Goal: Task Accomplishment & Management: Manage account settings

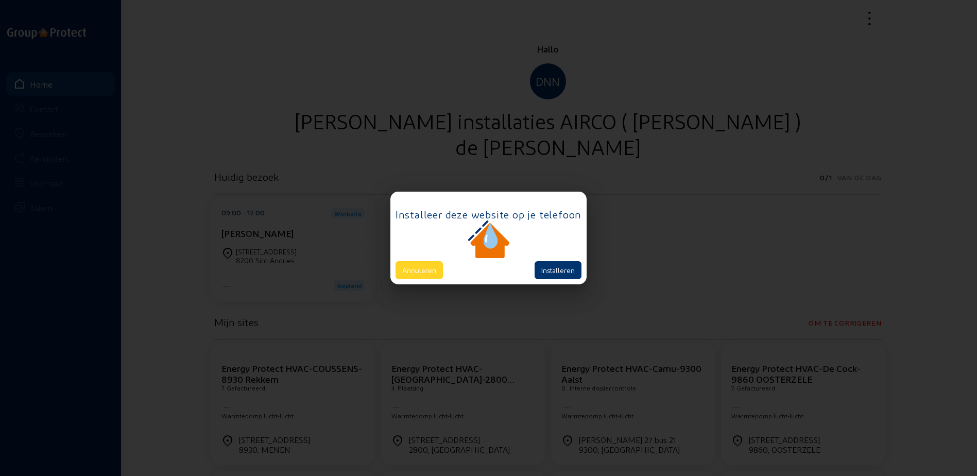
click at [415, 262] on button "Annuleren" at bounding box center [419, 270] width 47 height 18
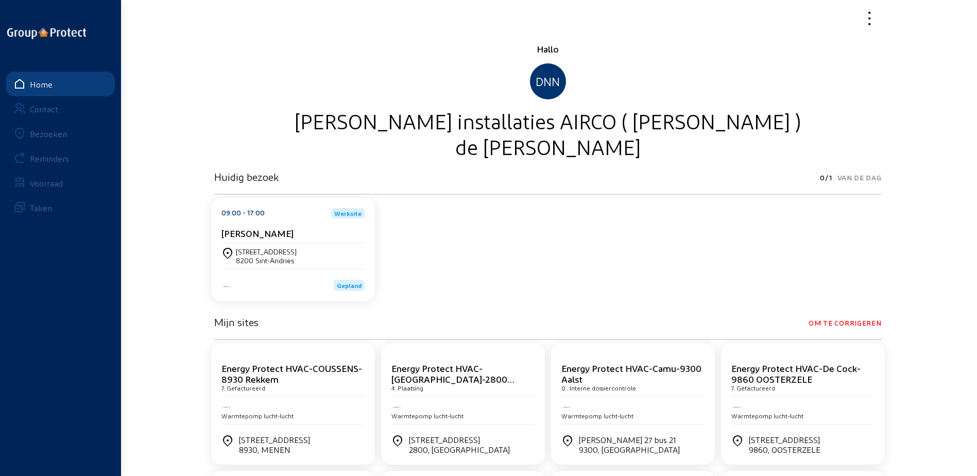
click at [72, 127] on link "Bezoeken" at bounding box center [60, 133] width 109 height 25
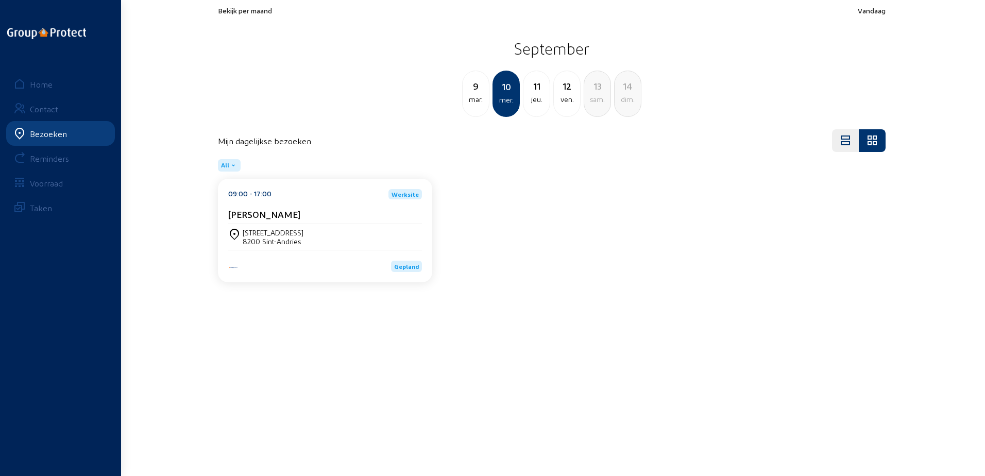
click at [248, 12] on span "Bekijk per maand" at bounding box center [245, 10] width 54 height 9
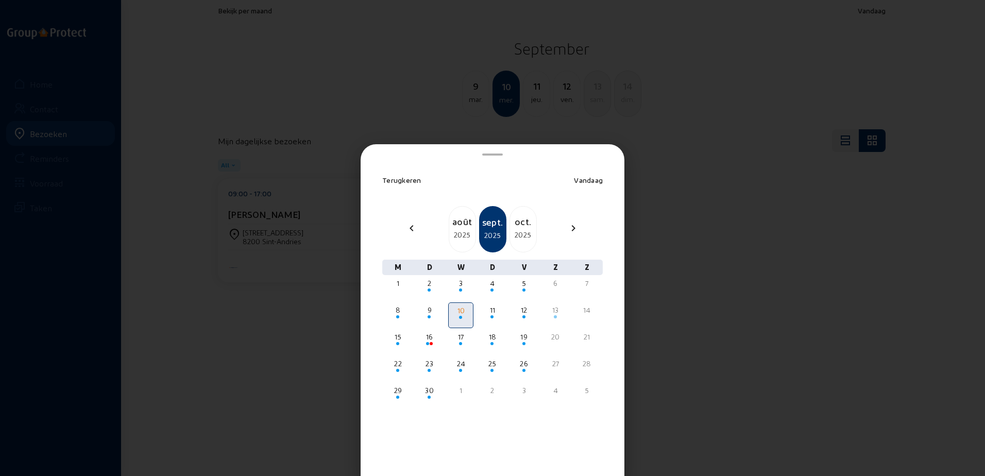
click at [472, 215] on div "août" at bounding box center [462, 221] width 26 height 14
click at [520, 221] on div "sept." at bounding box center [523, 221] width 26 height 14
click at [432, 290] on div at bounding box center [429, 291] width 23 height 4
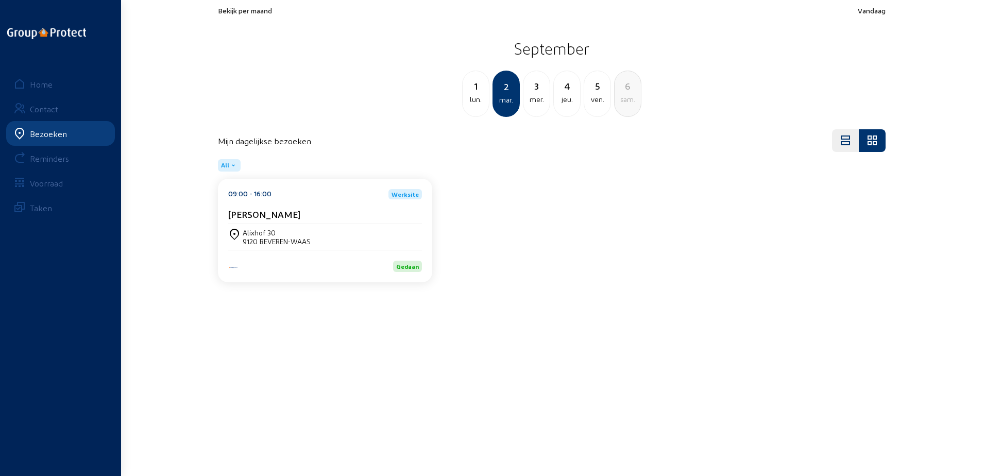
click at [473, 103] on div "lun." at bounding box center [476, 99] width 26 height 12
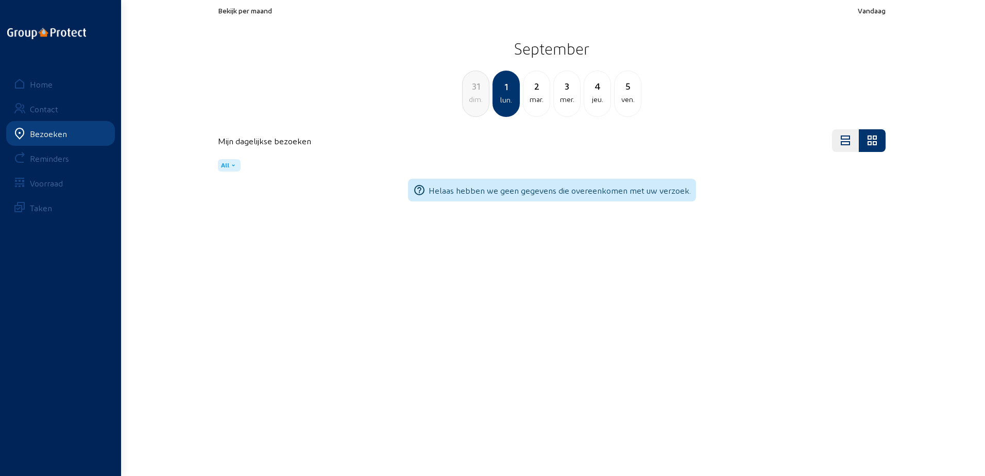
click at [531, 92] on div "2" at bounding box center [536, 86] width 26 height 14
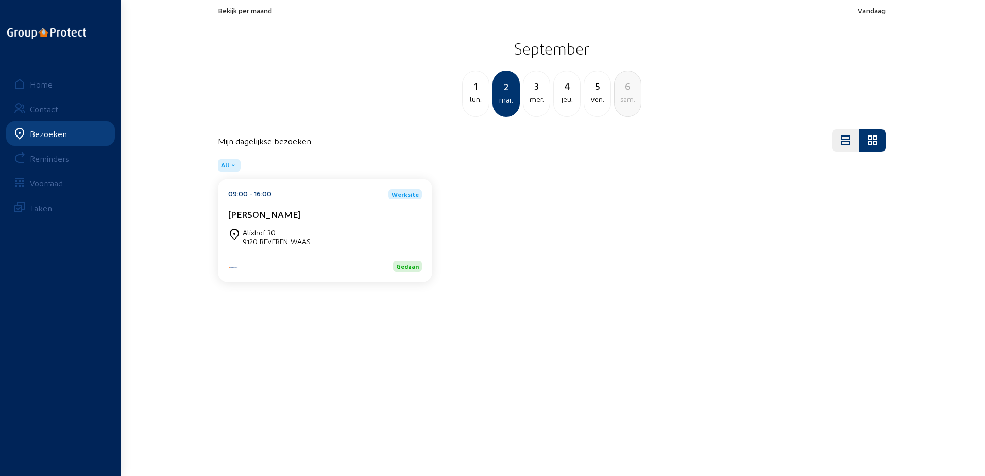
click at [300, 218] on cam-card-title "Wim Van Leugenhaeghe" at bounding box center [264, 214] width 72 height 11
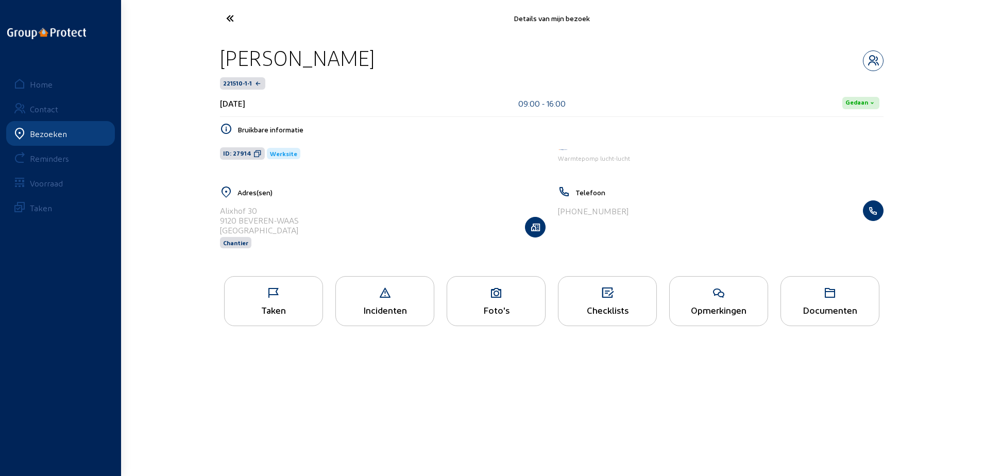
drag, startPoint x: 450, startPoint y: 61, endPoint x: 215, endPoint y: 69, distance: 235.5
click at [215, 69] on div "Wim Van Leugenhaeghe 221510-1-1 2 september 2025 09:00 - 16:00 Gedaan Bruikbare…" at bounding box center [552, 153] width 680 height 233
copy div "Wim Van Leugenhaeghe"
click at [258, 157] on icon at bounding box center [257, 153] width 8 height 8
click at [306, 294] on icon at bounding box center [274, 293] width 98 height 12
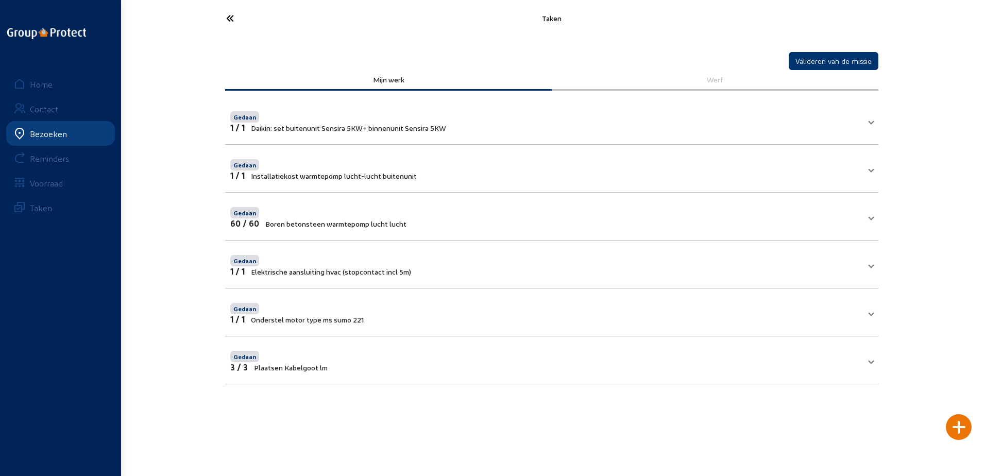
click at [226, 24] on icon at bounding box center [268, 18] width 95 height 18
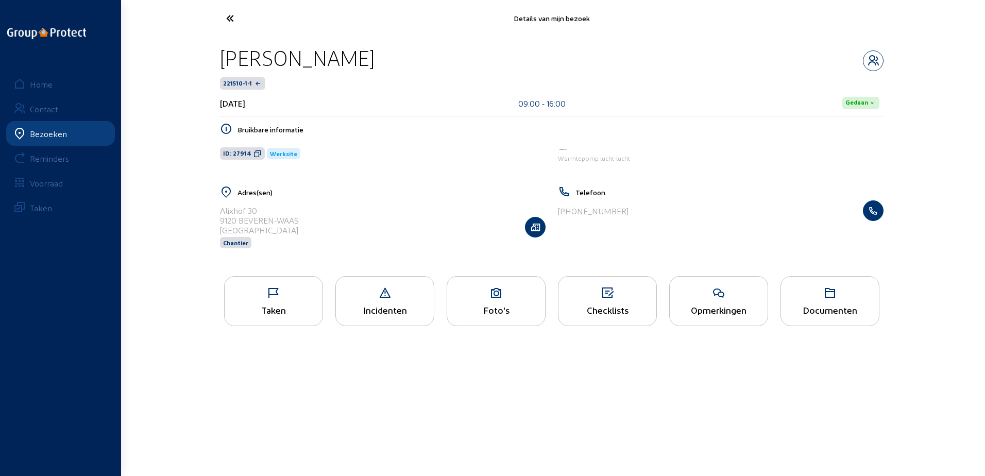
click at [227, 22] on icon at bounding box center [268, 18] width 95 height 18
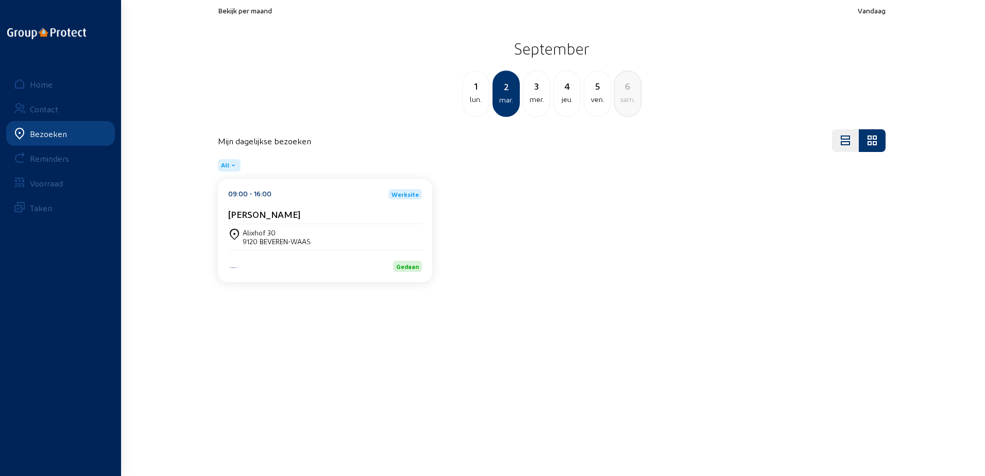
click at [541, 106] on div "3 mer." at bounding box center [536, 94] width 27 height 46
click at [337, 210] on div "Patrick Verschueren" at bounding box center [325, 214] width 194 height 11
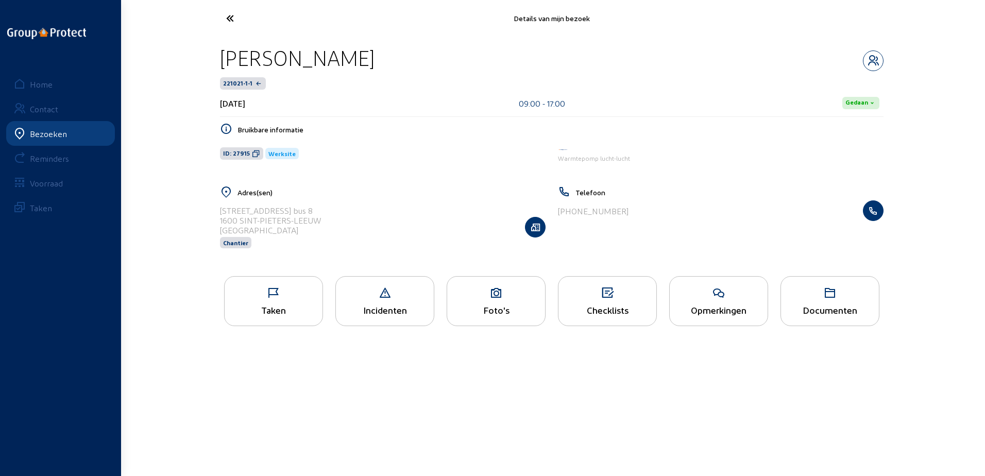
drag, startPoint x: 409, startPoint y: 60, endPoint x: 213, endPoint y: 60, distance: 196.3
click at [213, 60] on div "Patrick Verschueren 221021-1-1 3 september 2025 09:00 - 17:00 Gedaan Bruikbare …" at bounding box center [552, 153] width 680 height 233
copy div "Patrick Verschueren"
click at [252, 151] on icon at bounding box center [256, 153] width 8 height 8
click at [294, 290] on icon at bounding box center [274, 293] width 98 height 12
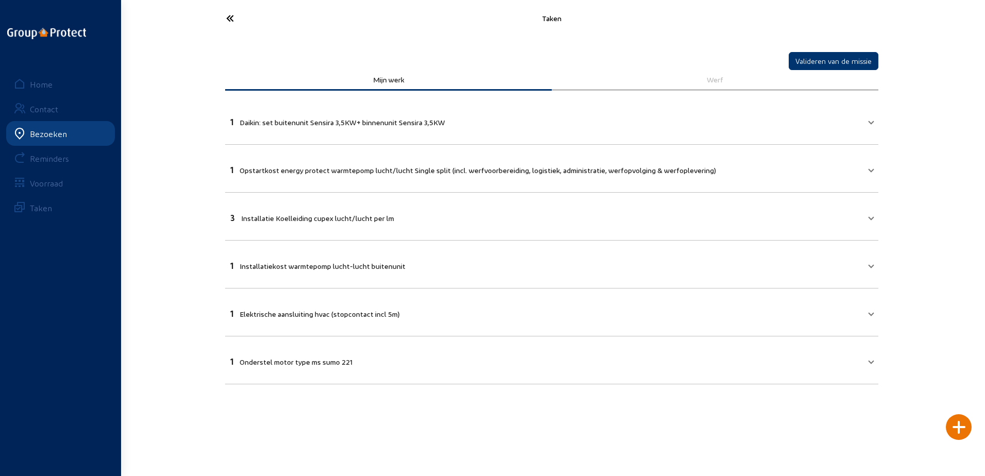
click at [219, 19] on cam-font-icon at bounding box center [268, 18] width 101 height 24
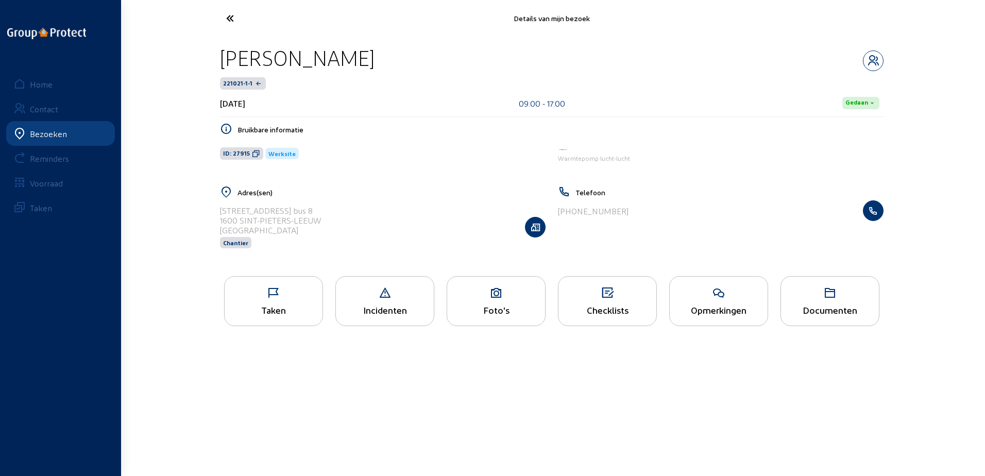
click at [311, 317] on div "Taken" at bounding box center [273, 301] width 99 height 50
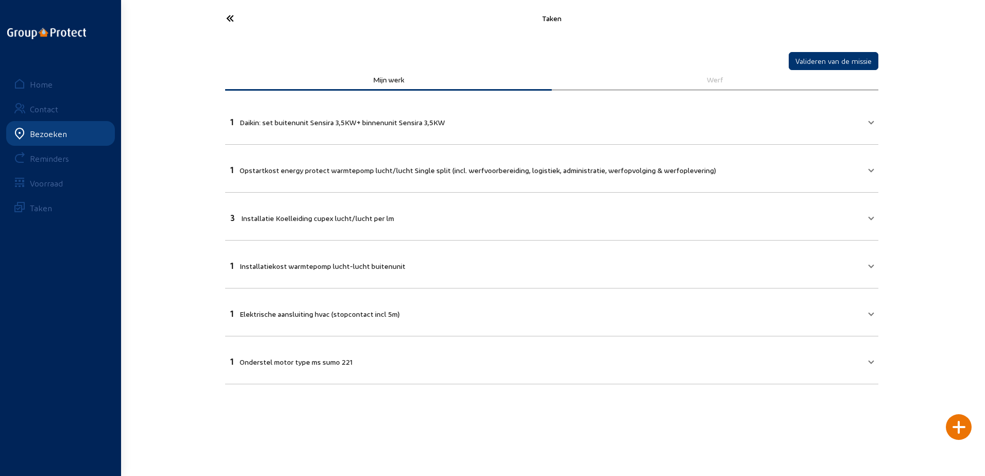
click at [818, 135] on mat-expansion-panel-header "1 Daikin: set buitenunit Sensira 3,5KW+ binnenunit Sensira 3,5KW" at bounding box center [551, 120] width 653 height 35
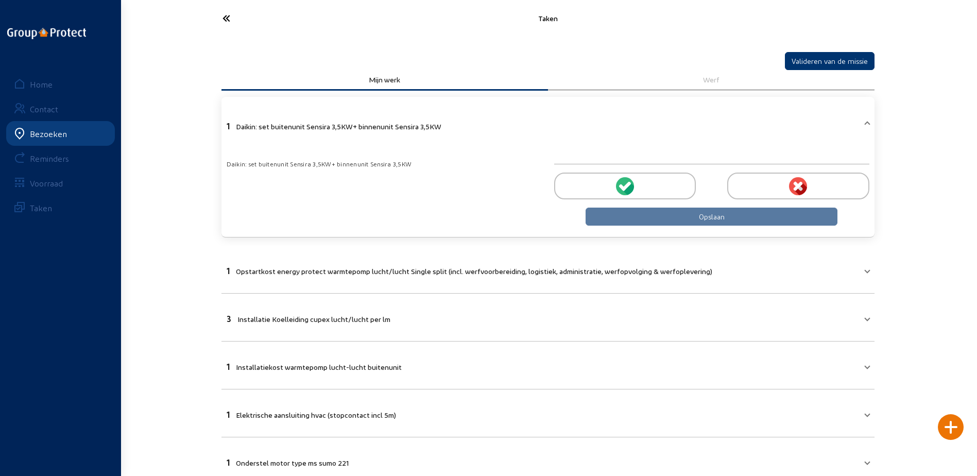
click at [652, 185] on div at bounding box center [625, 186] width 142 height 27
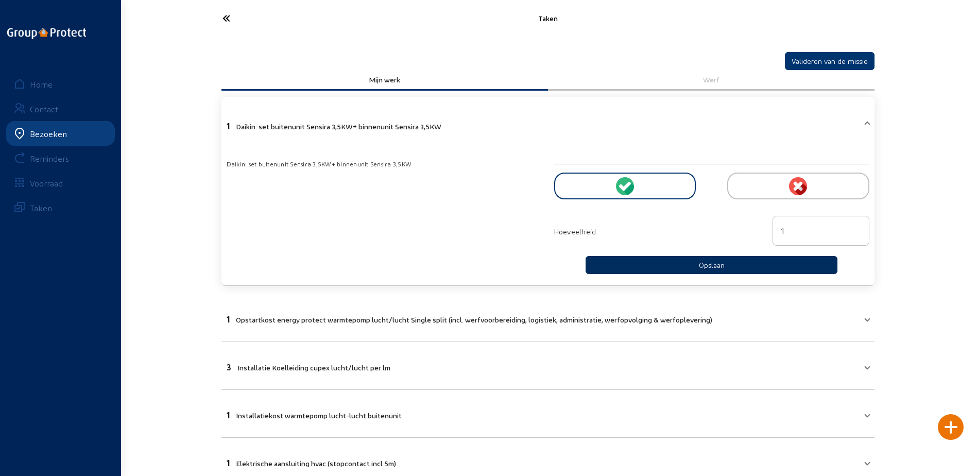
click at [686, 264] on button "Opslaan" at bounding box center [712, 265] width 252 height 18
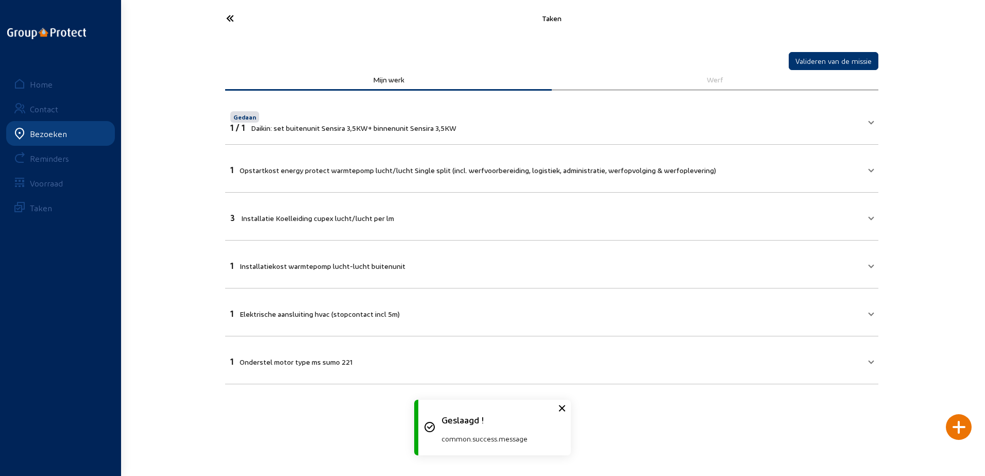
click at [538, 169] on span "Opstartkost energy protect warmtepomp lucht/lucht Single split (incl. werfvoorb…" at bounding box center [478, 170] width 477 height 9
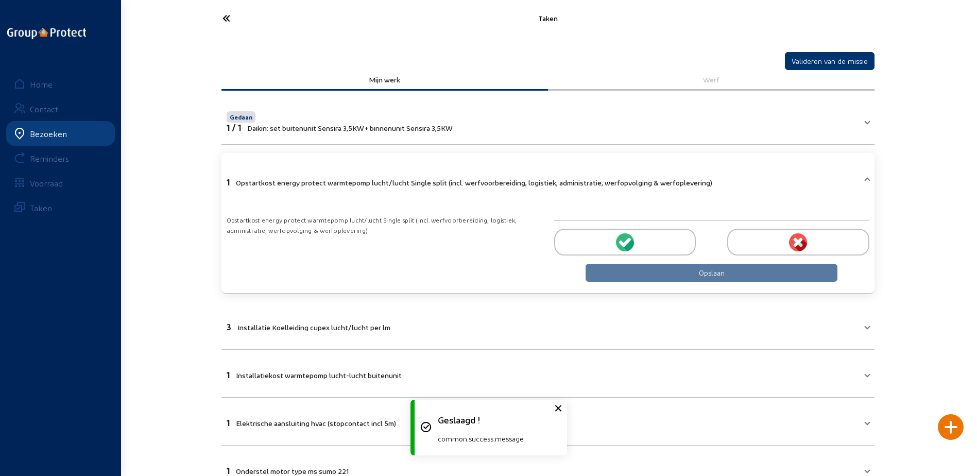
click at [647, 248] on div at bounding box center [625, 242] width 142 height 27
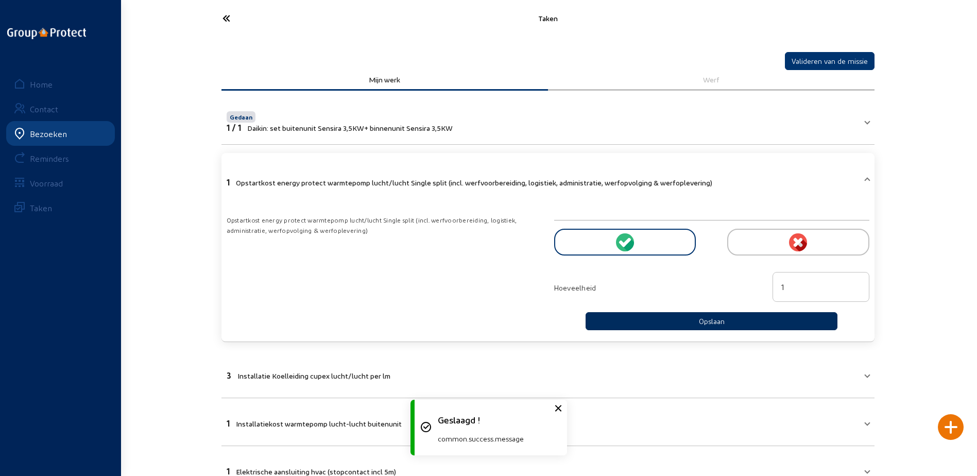
click at [642, 323] on button "Opslaan" at bounding box center [712, 321] width 252 height 18
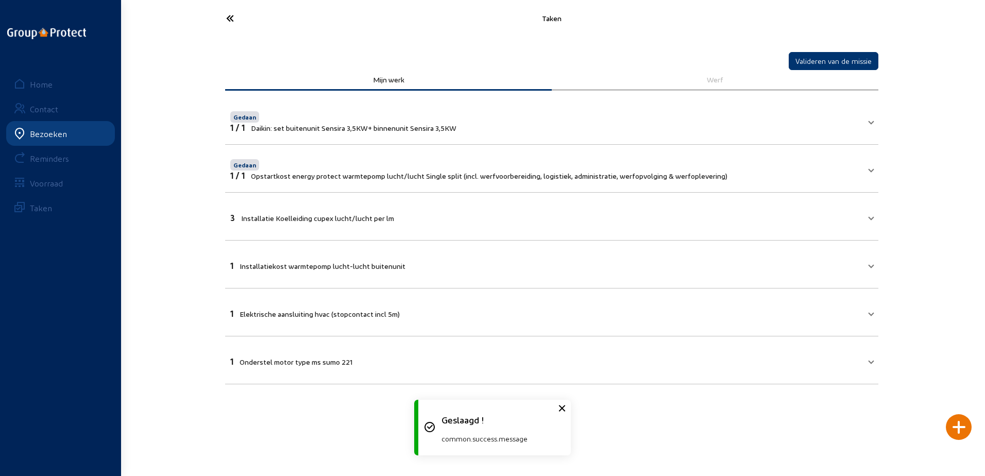
click at [230, 19] on icon at bounding box center [268, 18] width 95 height 18
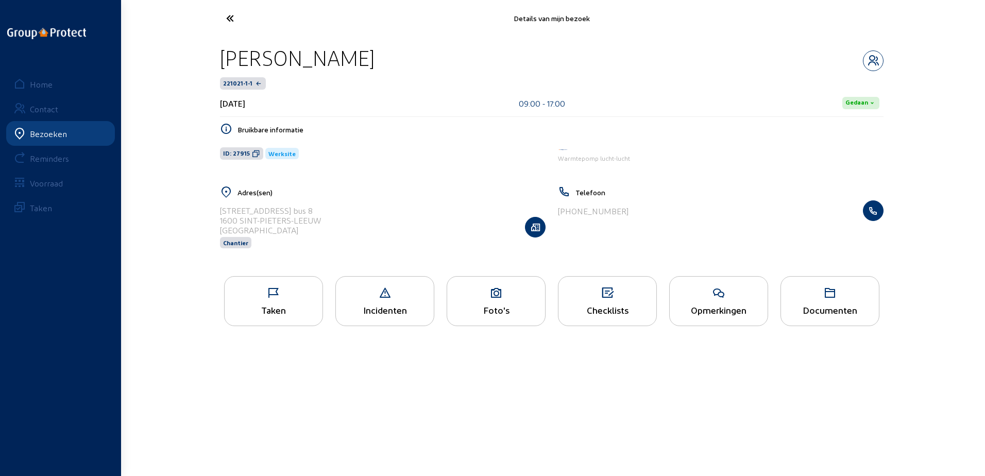
click at [464, 303] on div "Foto's" at bounding box center [496, 301] width 99 height 50
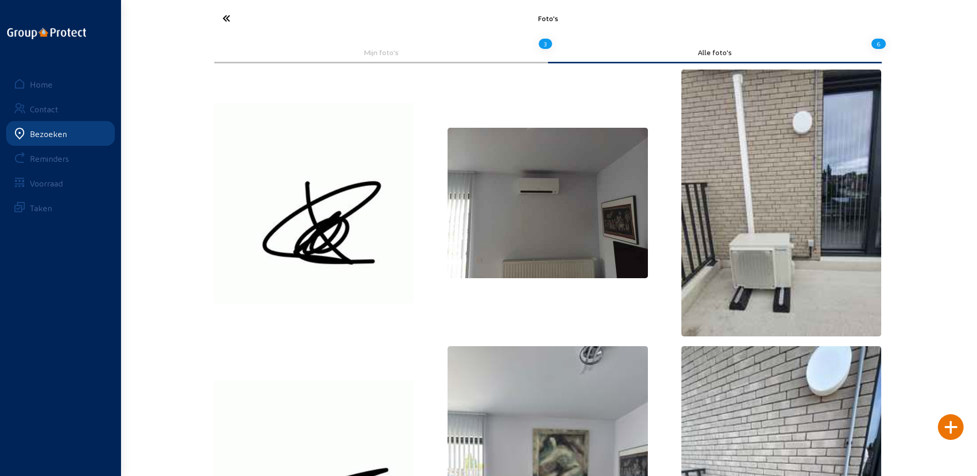
click at [224, 13] on icon at bounding box center [264, 18] width 95 height 18
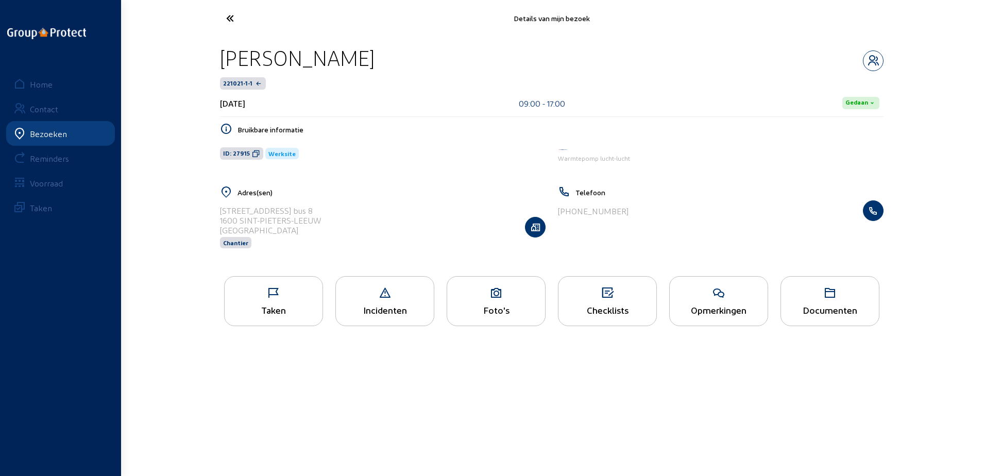
click at [271, 319] on div "Taken" at bounding box center [273, 301] width 99 height 50
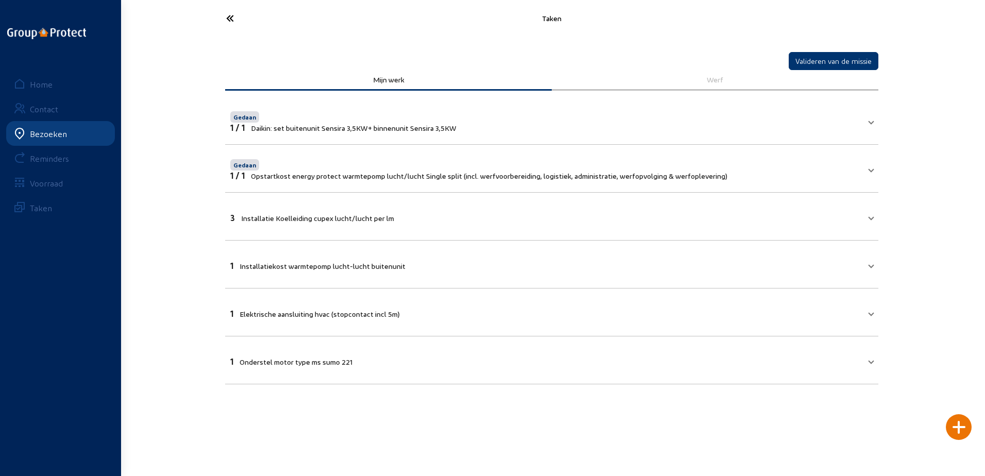
click at [463, 224] on mat-expansion-panel-header "3 Installatie Koelleiding cupex lucht/lucht per lm" at bounding box center [551, 216] width 653 height 35
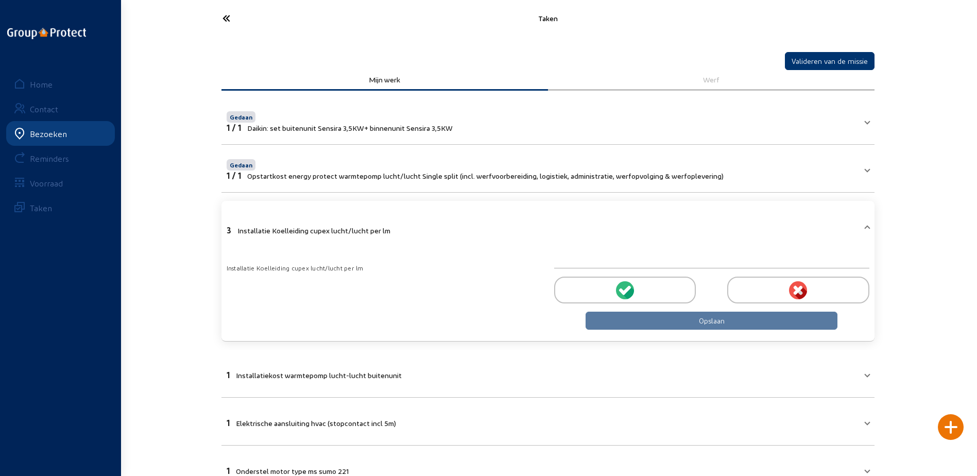
click at [641, 289] on div at bounding box center [625, 290] width 142 height 27
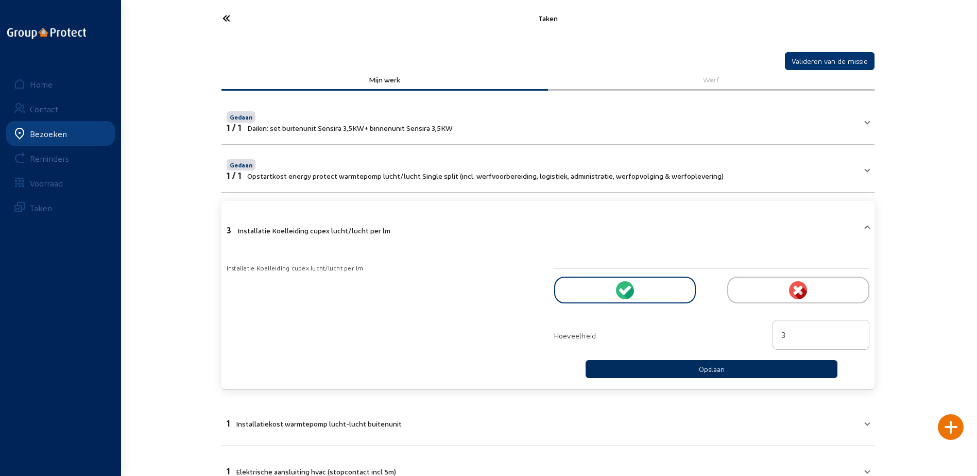
click at [661, 369] on button "Opslaan" at bounding box center [712, 369] width 252 height 18
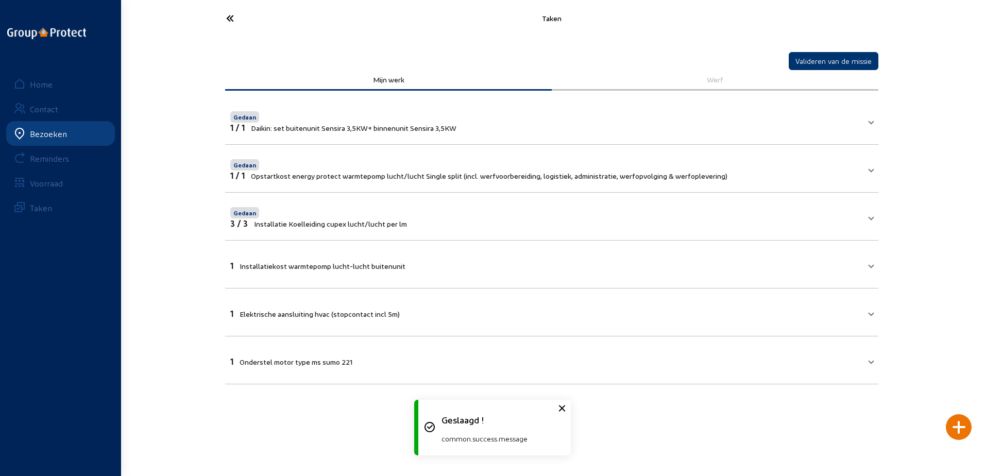
click at [422, 264] on mat-panel-title "1 Installatiekost warmtepomp lucht-lucht buitenunit" at bounding box center [545, 265] width 631 height 12
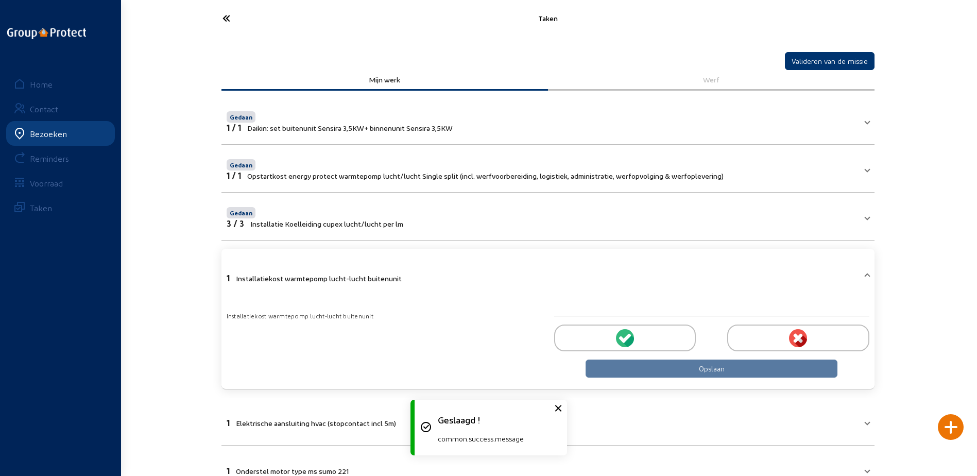
click at [613, 338] on div at bounding box center [625, 338] width 142 height 27
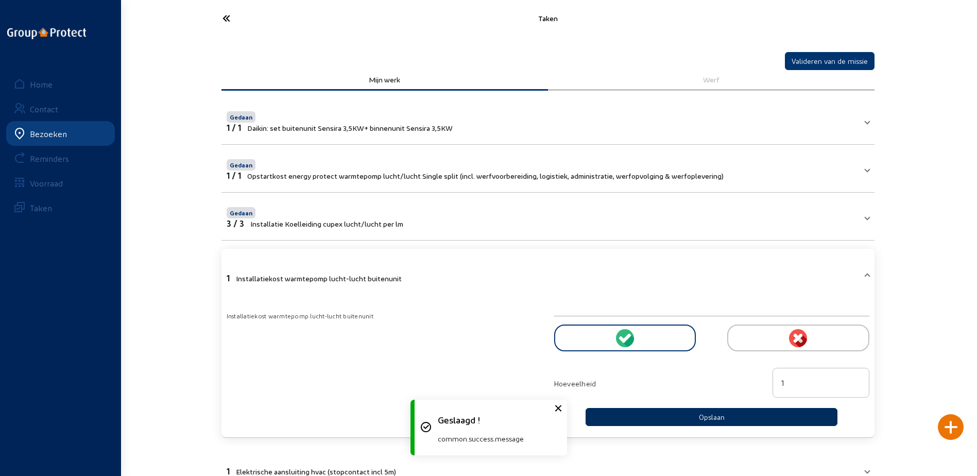
drag, startPoint x: 694, startPoint y: 422, endPoint x: 692, endPoint y: 417, distance: 5.5
click at [696, 422] on button "Opslaan" at bounding box center [712, 417] width 252 height 18
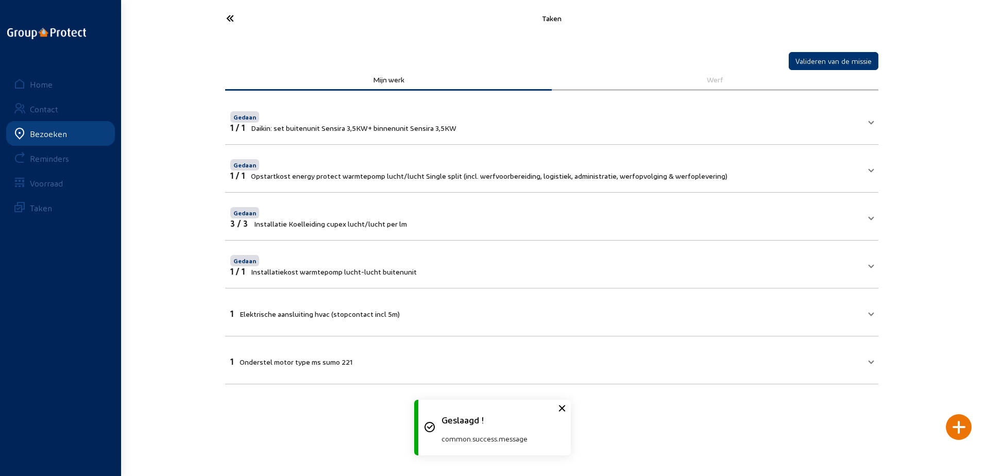
click at [446, 316] on mat-panel-title "1 Elektrische aansluiting hvac (stopcontact incl 5m)" at bounding box center [545, 313] width 631 height 12
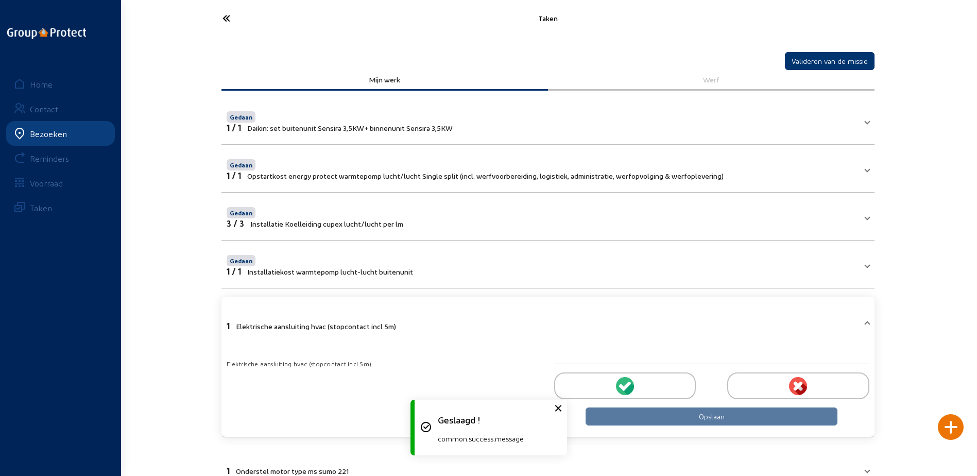
drag, startPoint x: 632, startPoint y: 381, endPoint x: 657, endPoint y: 397, distance: 29.9
click at [647, 382] on div at bounding box center [625, 385] width 142 height 27
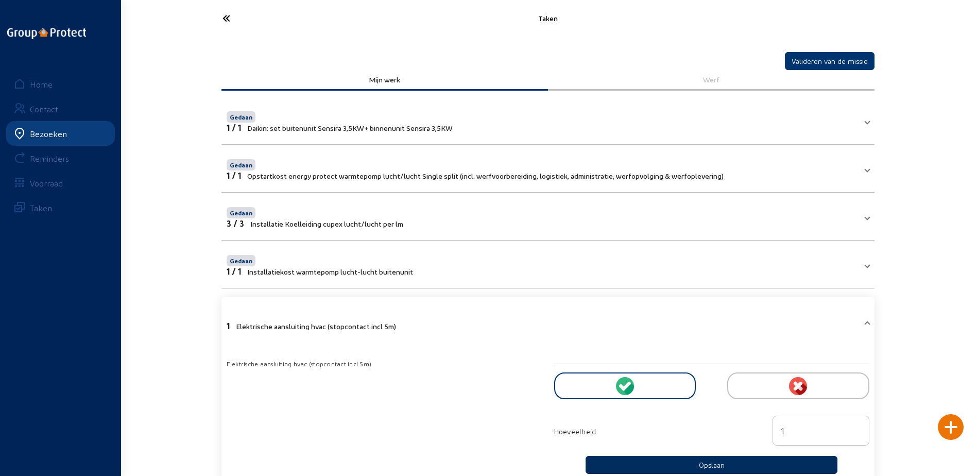
click at [775, 457] on button "Opslaan" at bounding box center [712, 465] width 252 height 18
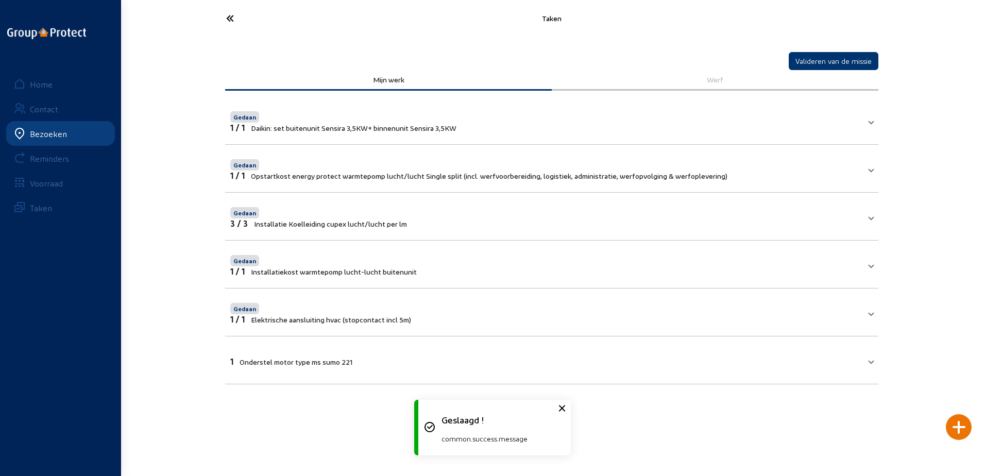
click at [677, 352] on mat-expansion-panel-header "1 Onderstel motor type ms sumo 221" at bounding box center [551, 360] width 653 height 35
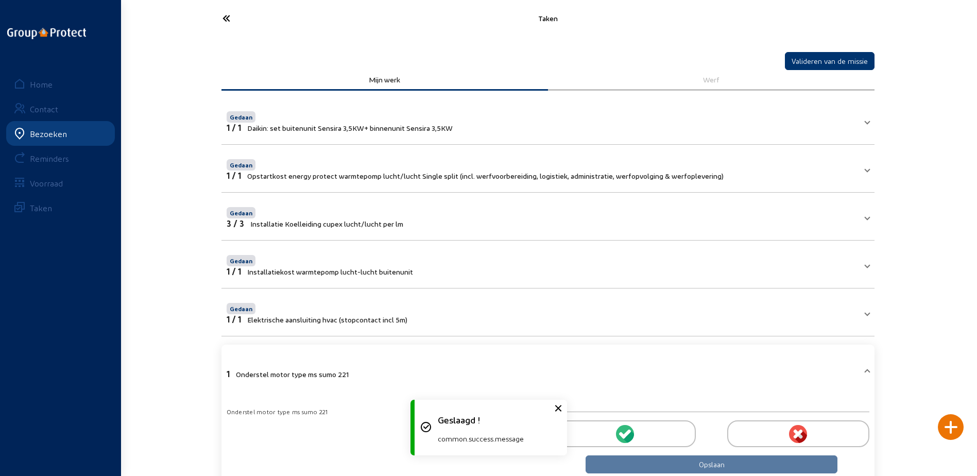
scroll to position [30, 0]
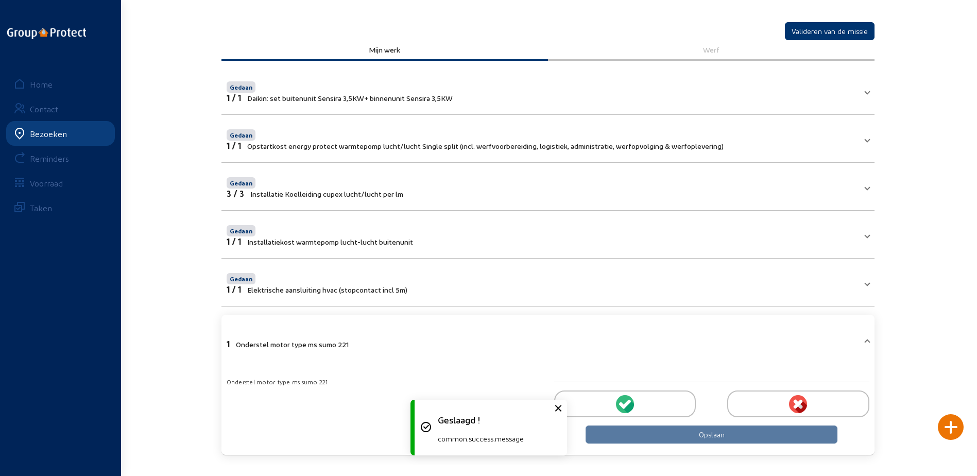
click at [647, 400] on div at bounding box center [625, 404] width 142 height 27
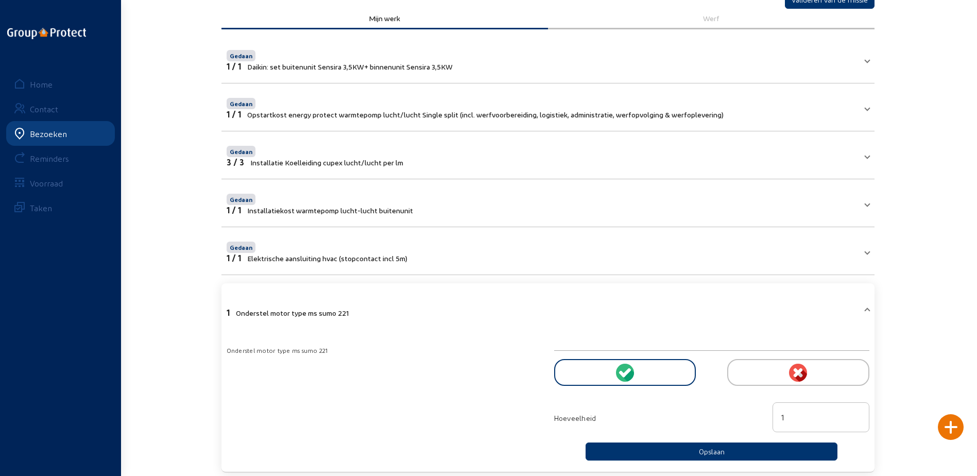
scroll to position [78, 0]
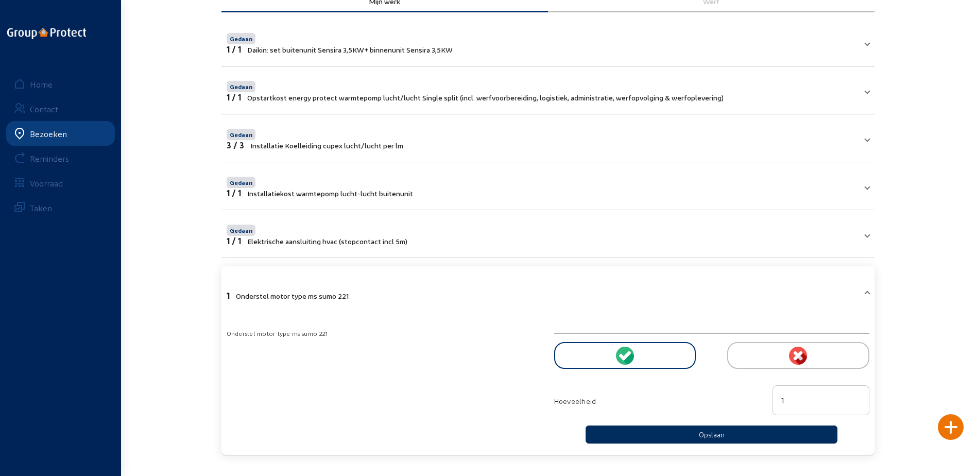
click at [680, 432] on button "Opslaan" at bounding box center [712, 435] width 252 height 18
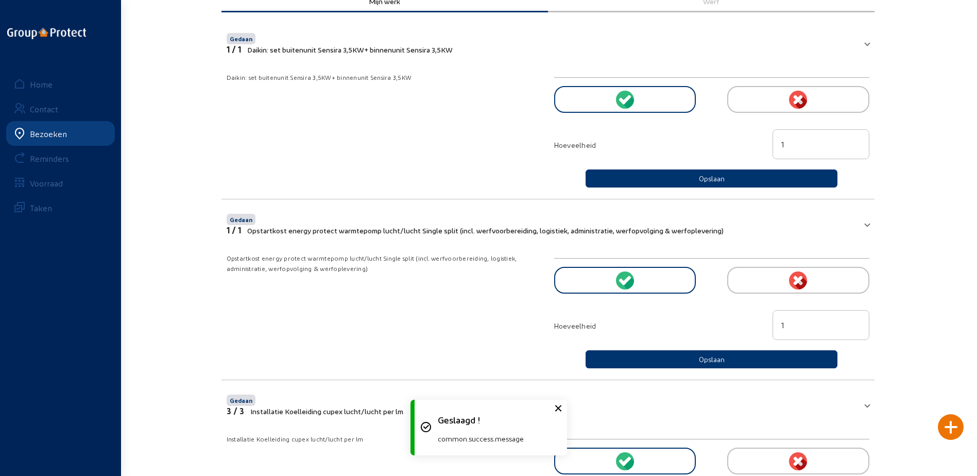
scroll to position [0, 0]
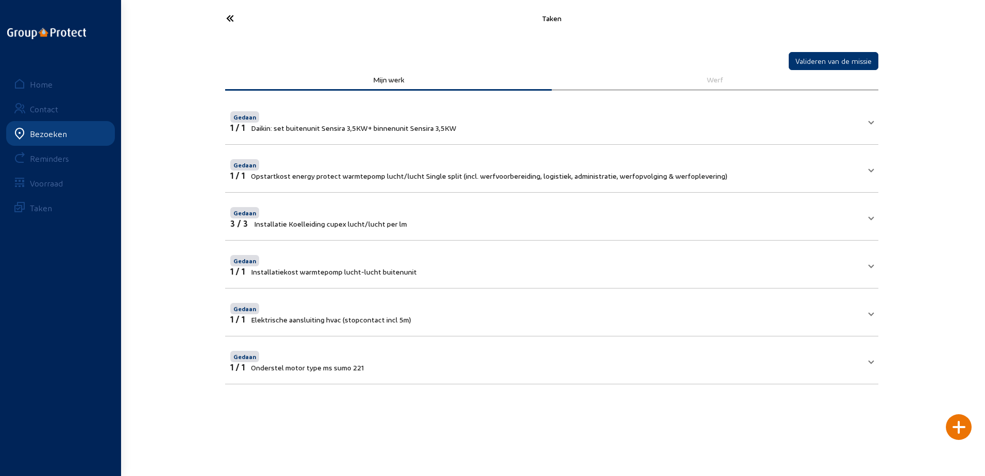
click at [231, 19] on icon at bounding box center [268, 18] width 95 height 18
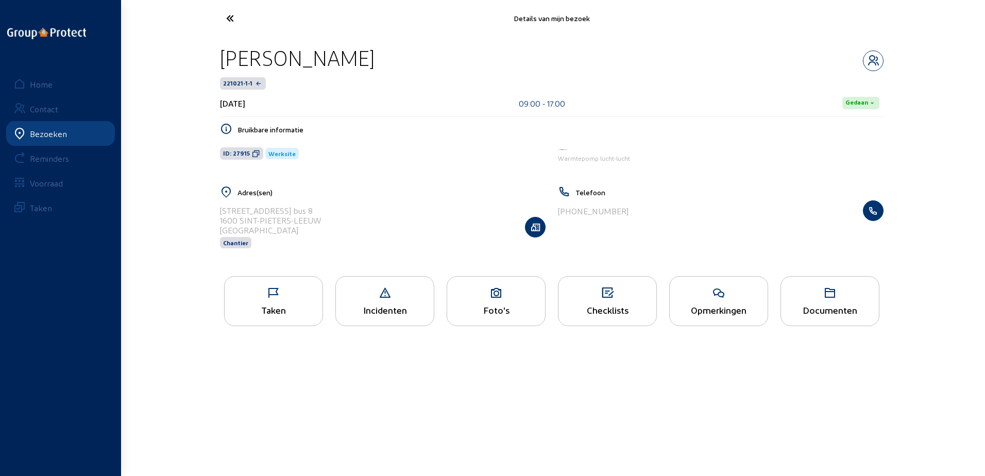
click at [229, 21] on icon at bounding box center [268, 18] width 95 height 18
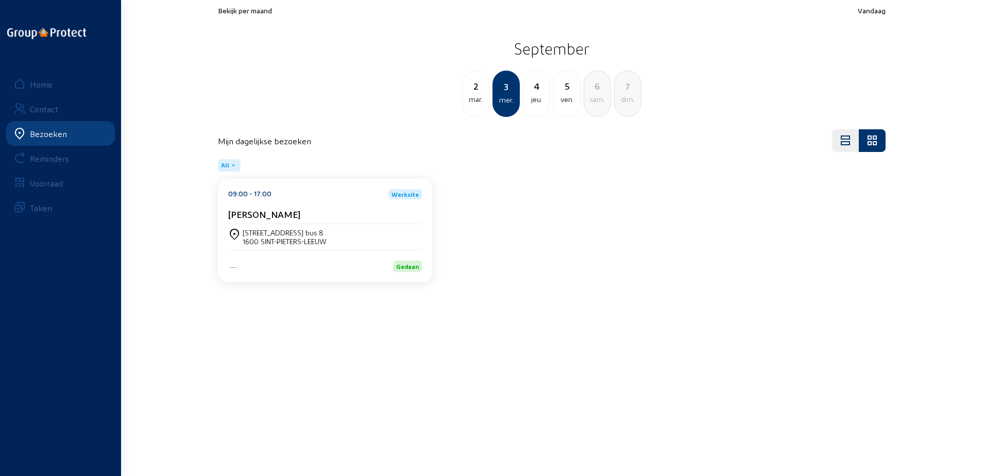
click at [334, 209] on div "Patrick Verschueren" at bounding box center [325, 214] width 194 height 11
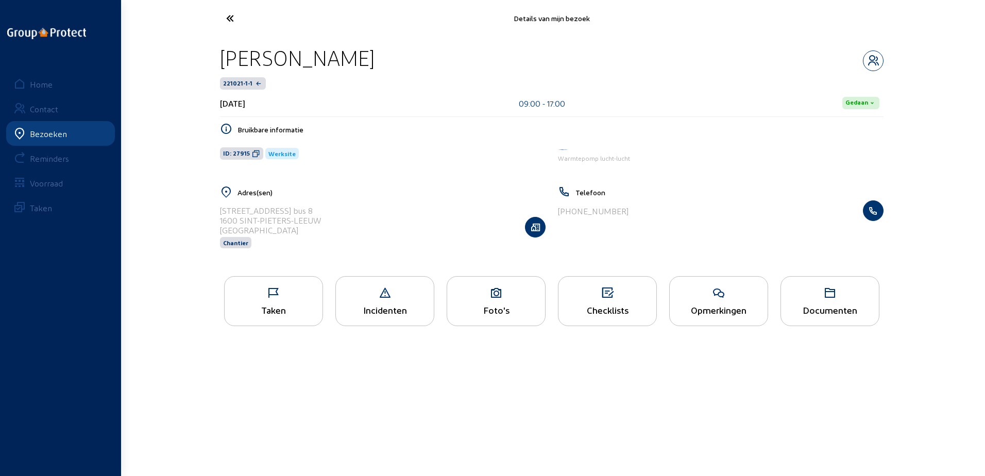
click at [270, 315] on div "Taken" at bounding box center [274, 309] width 98 height 11
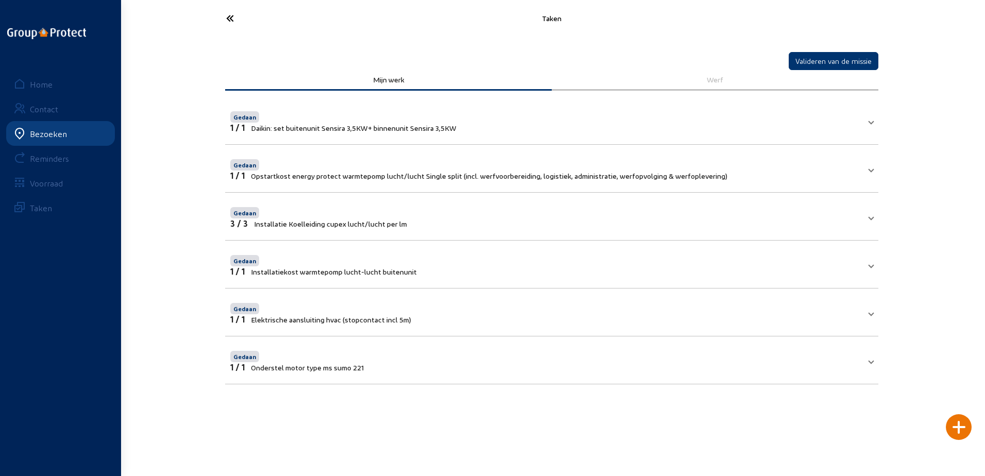
click at [954, 431] on div at bounding box center [959, 427] width 26 height 26
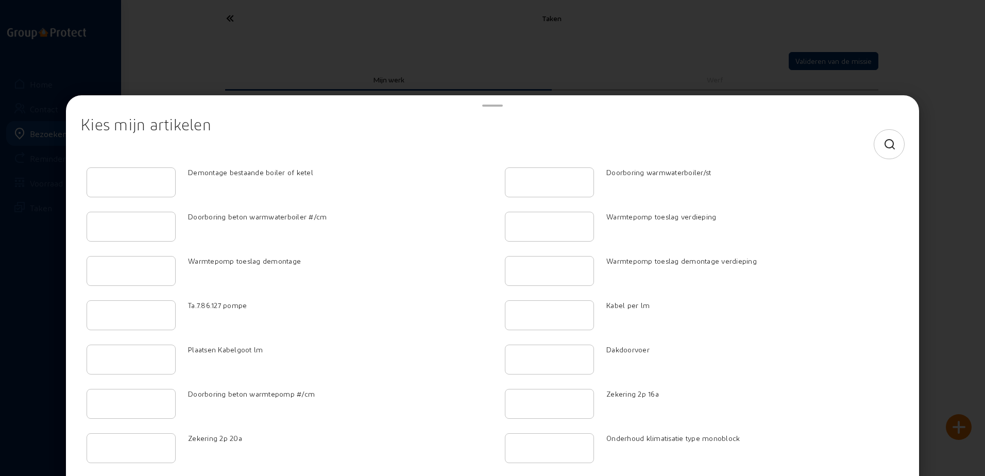
click at [884, 143] on icon at bounding box center [890, 145] width 13 height 12
click at [539, 140] on input at bounding box center [483, 144] width 789 height 12
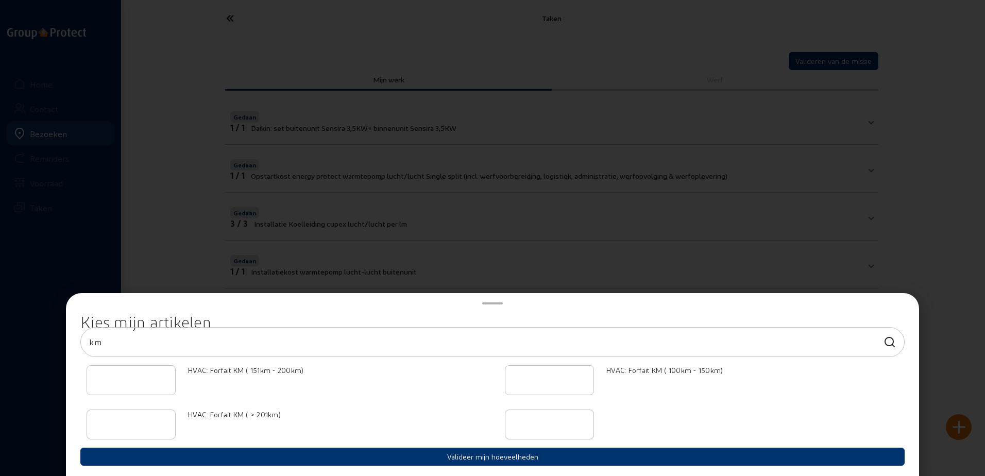
type input "km"
click at [539, 382] on input "number" at bounding box center [550, 380] width 72 height 12
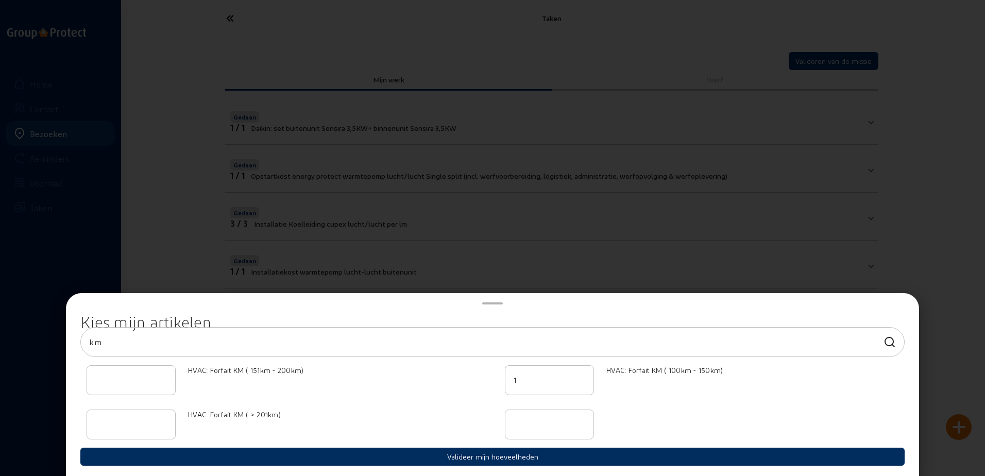
type input "1"
click at [566, 455] on button "Valideer mijn hoeveelheden" at bounding box center [492, 457] width 824 height 18
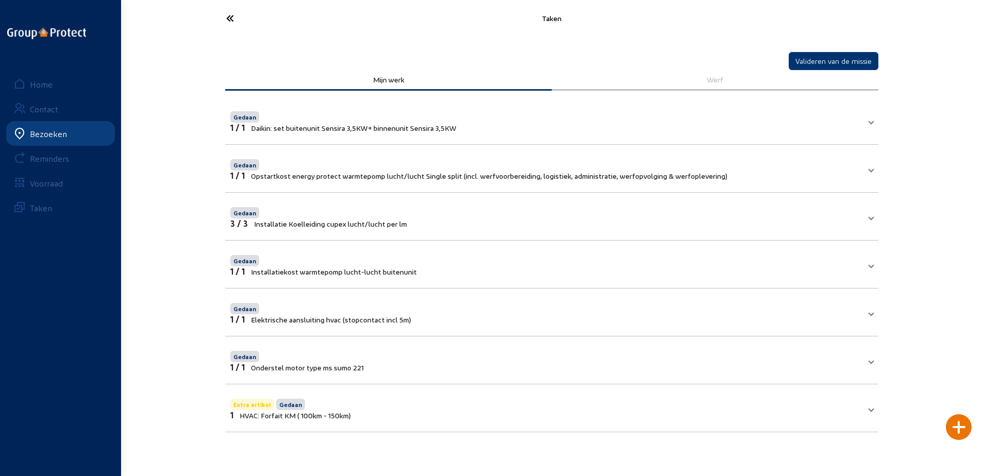
click at [237, 26] on icon at bounding box center [268, 18] width 95 height 18
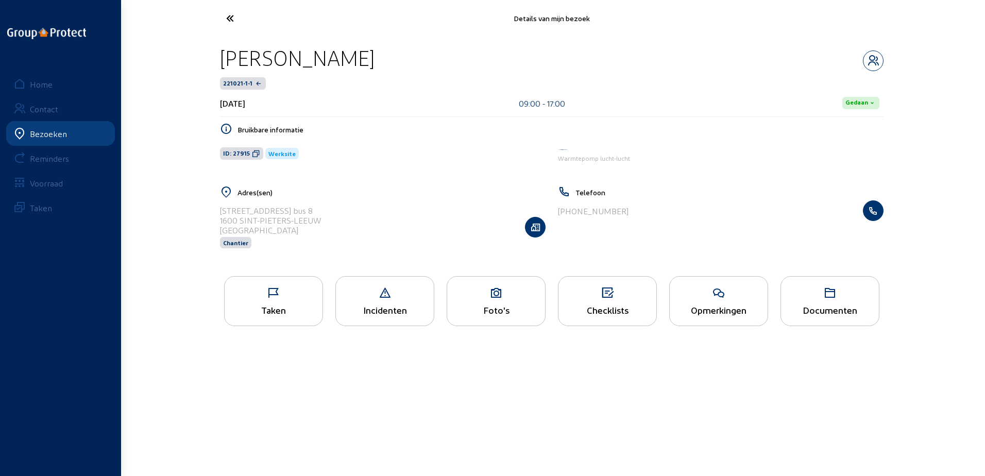
click at [232, 21] on icon at bounding box center [268, 18] width 95 height 18
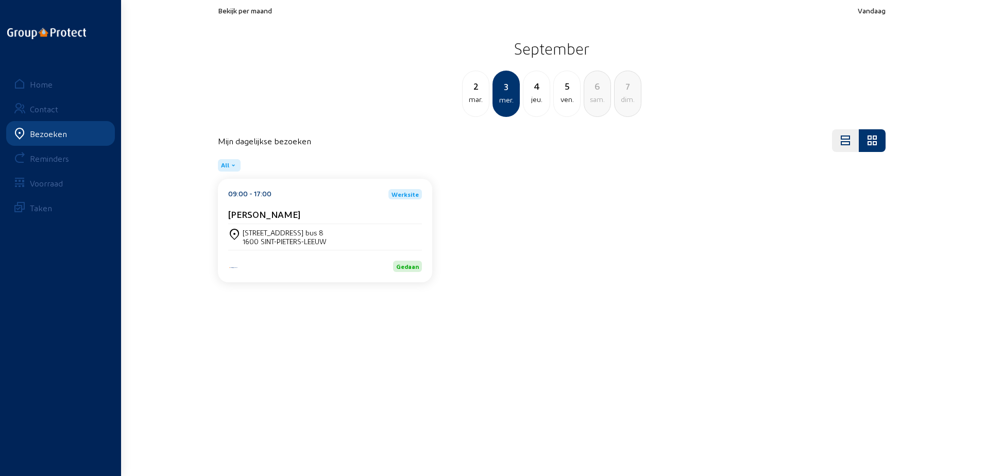
click at [539, 101] on div "jeu." at bounding box center [536, 99] width 26 height 12
click at [349, 187] on div "10:00 - 14:00 Werksite An Macharis Wijmenput 40 bus 32 9300 Aalst Gedaan" at bounding box center [325, 231] width 214 height 104
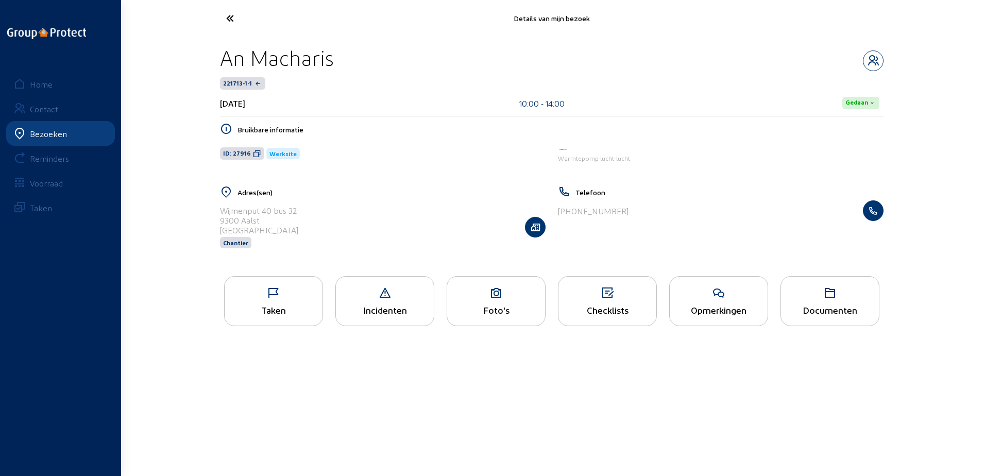
click at [302, 292] on icon at bounding box center [274, 293] width 98 height 12
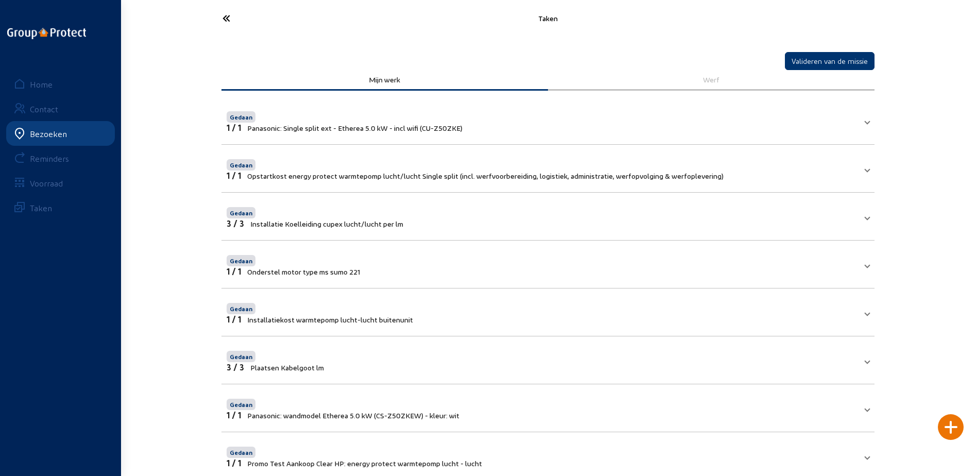
click at [230, 19] on icon at bounding box center [264, 18] width 95 height 18
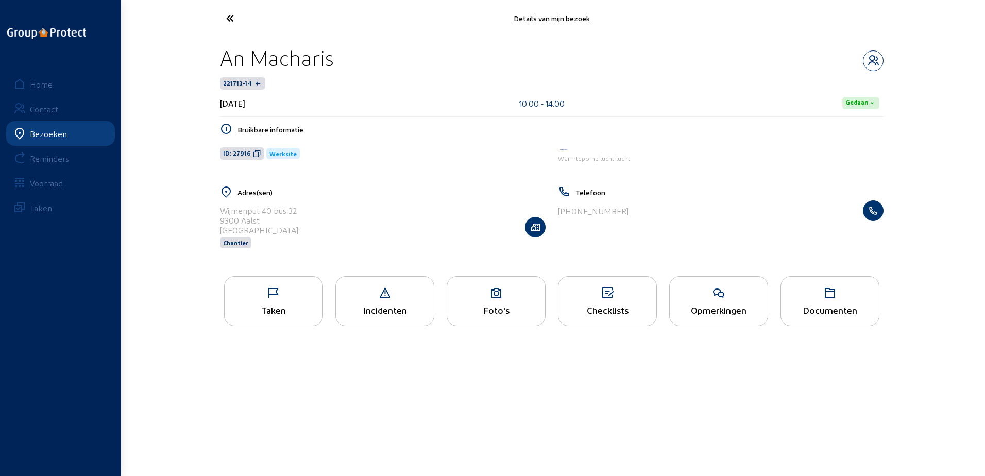
drag, startPoint x: 328, startPoint y: 53, endPoint x: 226, endPoint y: 48, distance: 102.1
click at [226, 48] on div "An Macharis" at bounding box center [552, 58] width 664 height 26
copy div "An Macharis"
click at [258, 158] on icon at bounding box center [257, 153] width 8 height 8
click at [241, 29] on cam-font-icon at bounding box center [268, 18] width 101 height 24
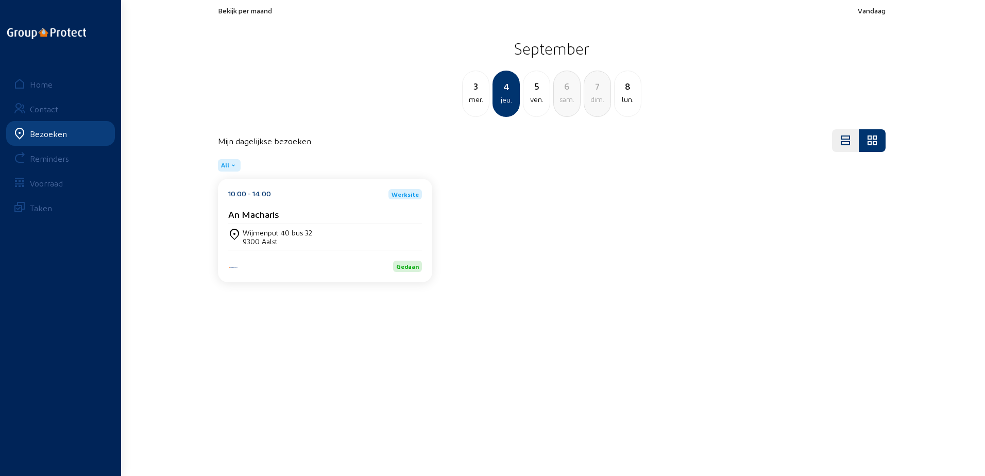
click at [527, 90] on div "5" at bounding box center [536, 86] width 26 height 14
click at [342, 207] on div "10:00 - 18:00 Werksite Frans Weerts" at bounding box center [325, 206] width 194 height 35
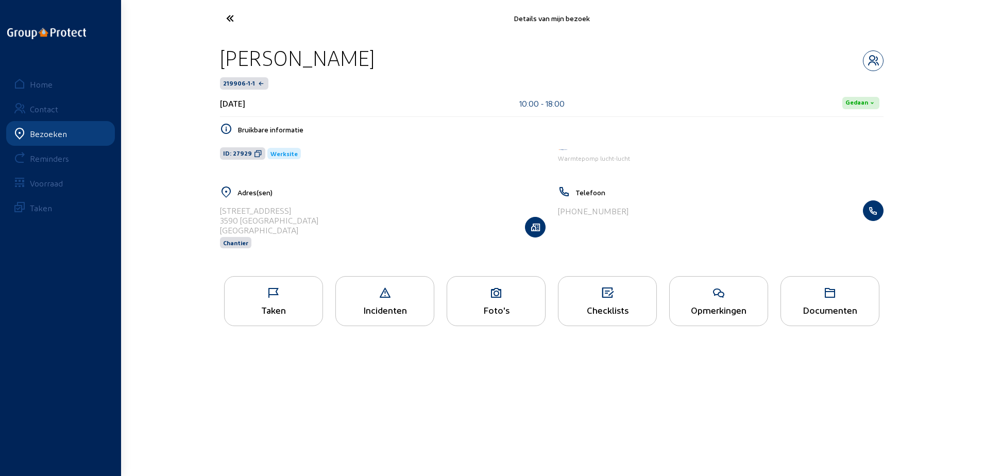
drag, startPoint x: 351, startPoint y: 64, endPoint x: 216, endPoint y: 60, distance: 135.0
click at [216, 60] on div "Frans Weerts 219906-1-1 5 september 2025 10:00 - 18:00 Gedaan Bruikbare informa…" at bounding box center [552, 153] width 680 height 233
copy div "Frans Weerts"
click at [253, 159] on span "ID: 27929" at bounding box center [242, 153] width 45 height 12
click at [287, 285] on div "Taken" at bounding box center [273, 301] width 99 height 50
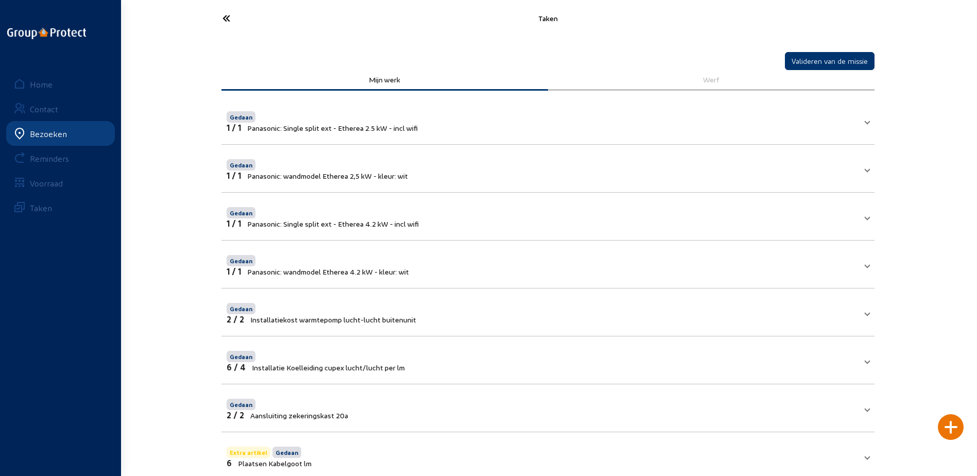
click at [244, 25] on icon at bounding box center [264, 18] width 95 height 18
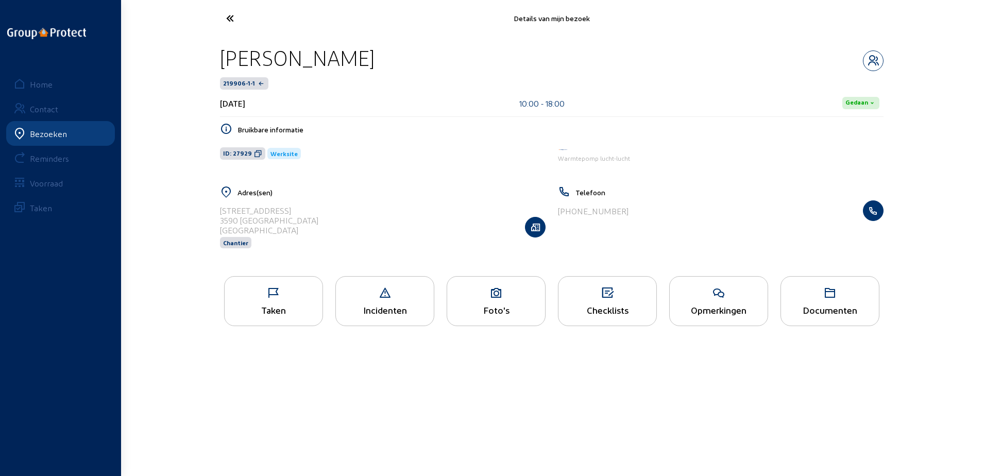
click at [242, 21] on icon at bounding box center [268, 18] width 95 height 18
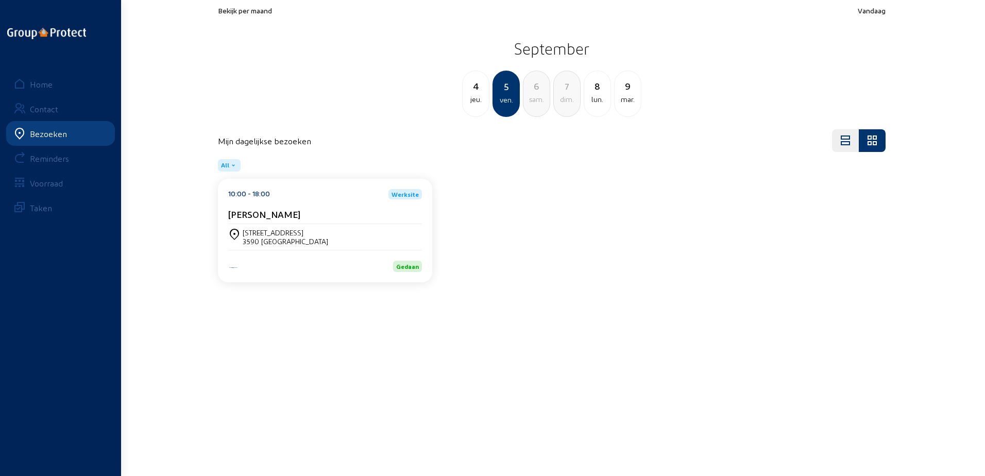
click at [367, 224] on div "Frans Weerts" at bounding box center [325, 216] width 194 height 15
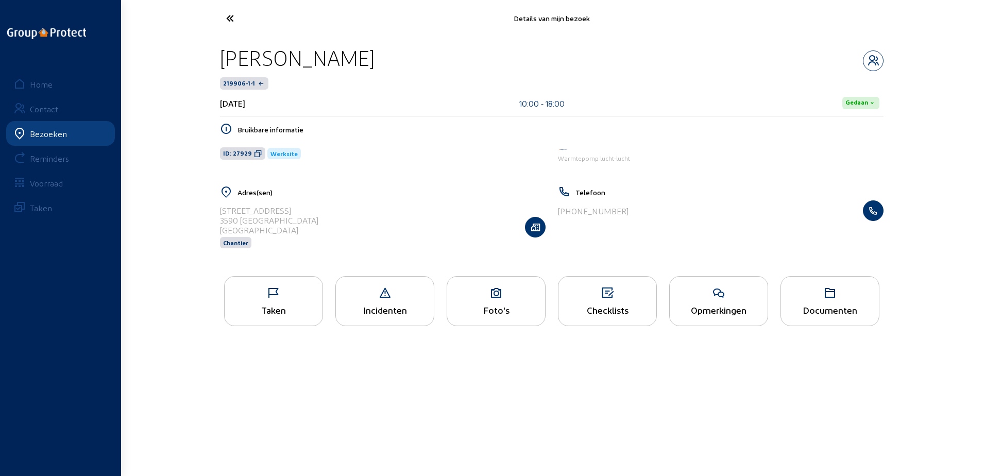
click at [282, 306] on div "Taken" at bounding box center [274, 309] width 98 height 11
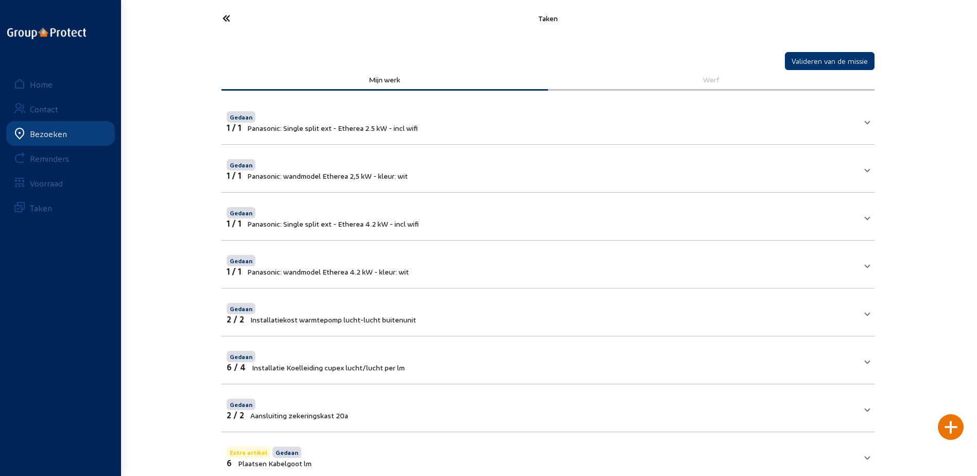
click at [199, 11] on div "Taken Valideren van de missie Mijn werk Werf Gedaan 1 / 1 Panasonic: Single spl…" at bounding box center [488, 322] width 977 height 644
click at [225, 24] on icon at bounding box center [264, 18] width 95 height 18
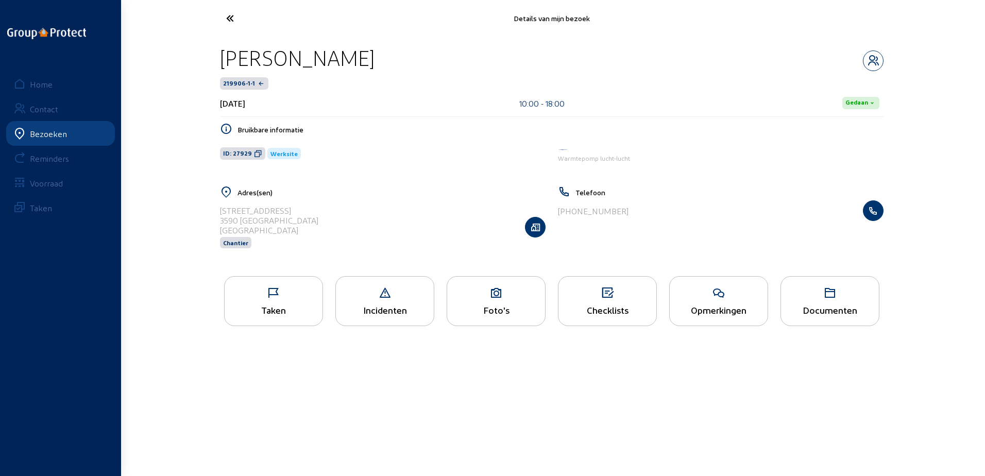
click at [238, 27] on cam-font-icon at bounding box center [268, 18] width 101 height 24
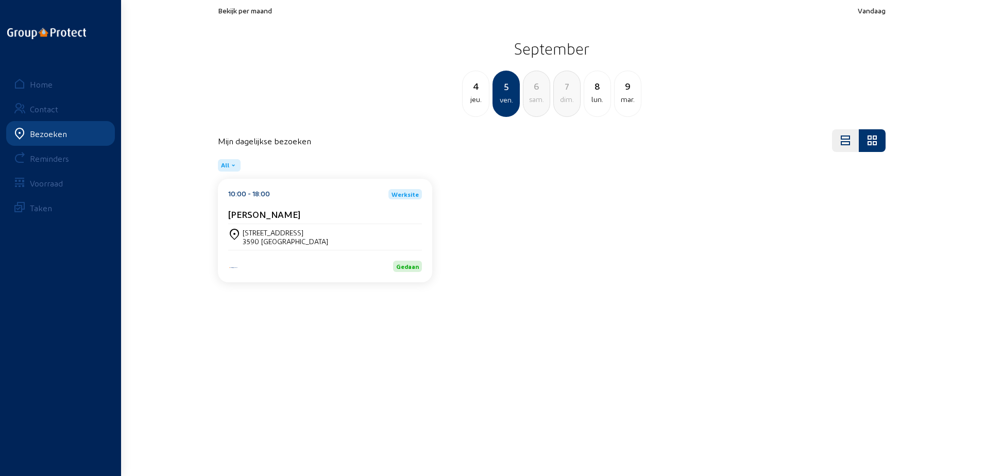
click at [357, 241] on div "Bosstraat 7 3590 DIEPENBEEK" at bounding box center [325, 237] width 194 height 18
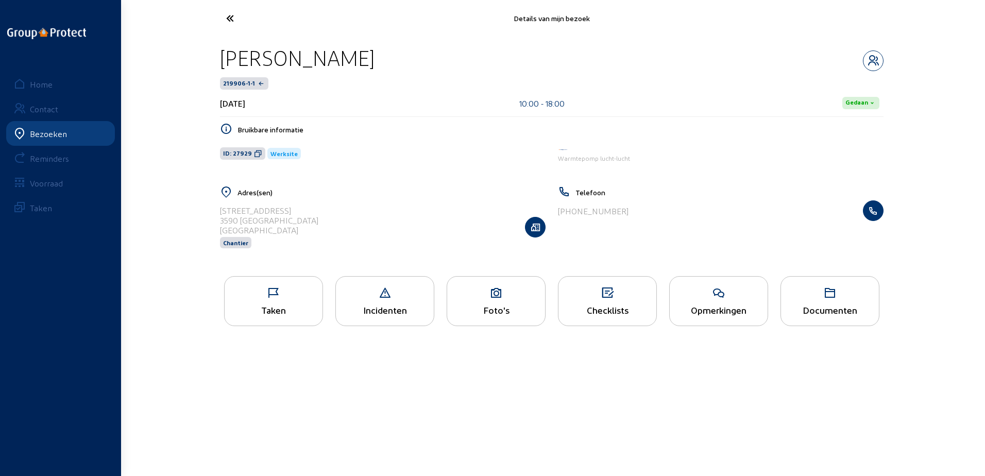
click at [297, 294] on icon at bounding box center [274, 293] width 98 height 12
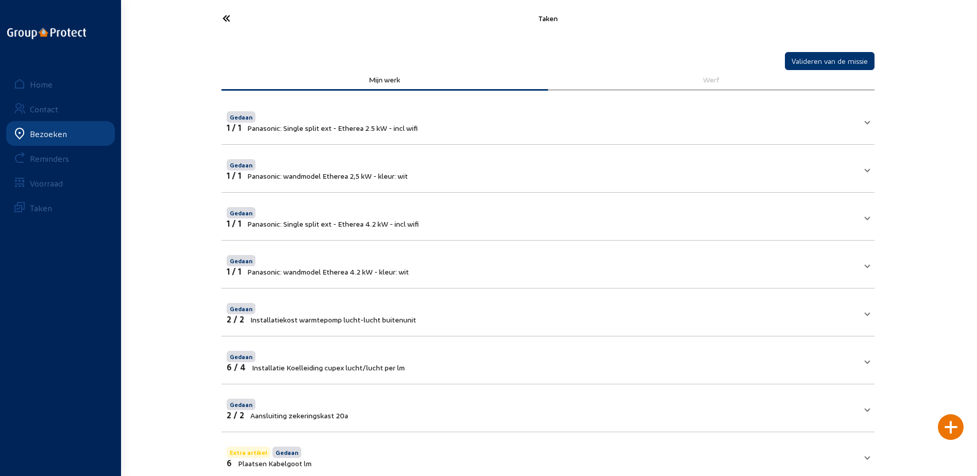
click at [220, 26] on icon at bounding box center [264, 18] width 95 height 18
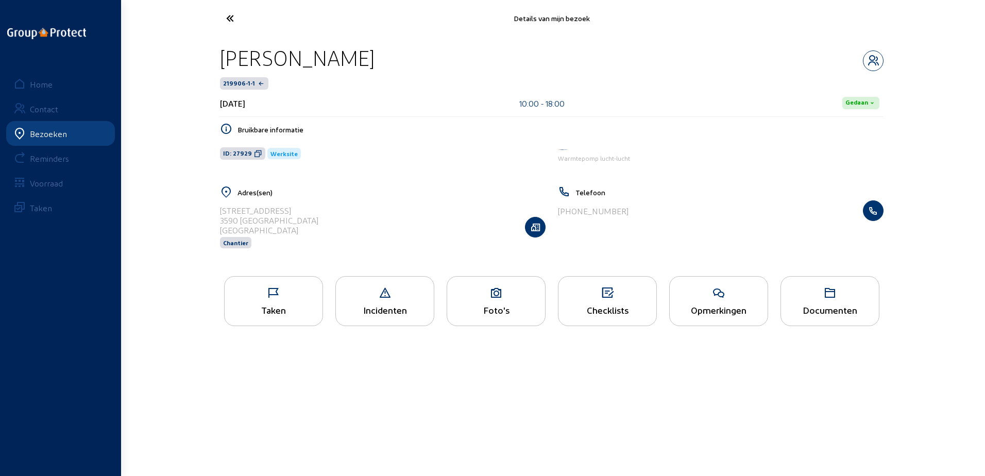
click at [235, 23] on icon at bounding box center [268, 18] width 95 height 18
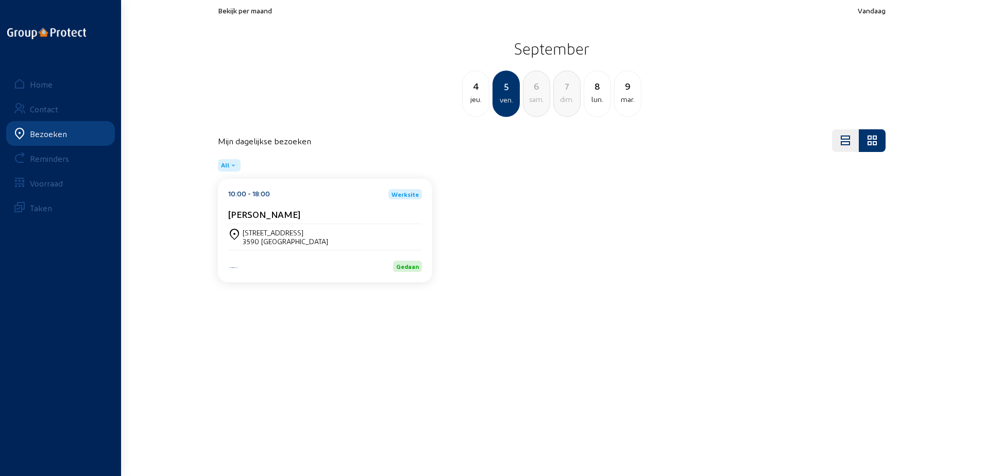
click at [63, 92] on link "Home" at bounding box center [60, 84] width 109 height 25
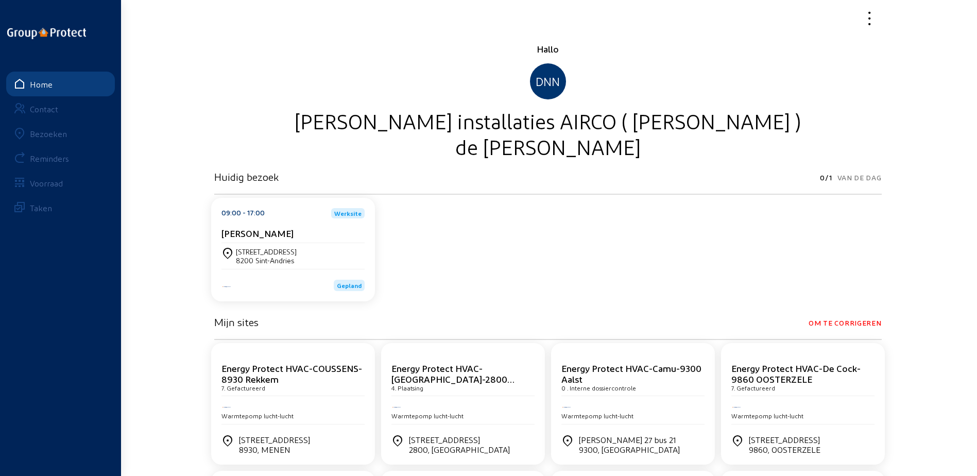
click at [863, 18] on icon at bounding box center [831, 18] width 95 height 18
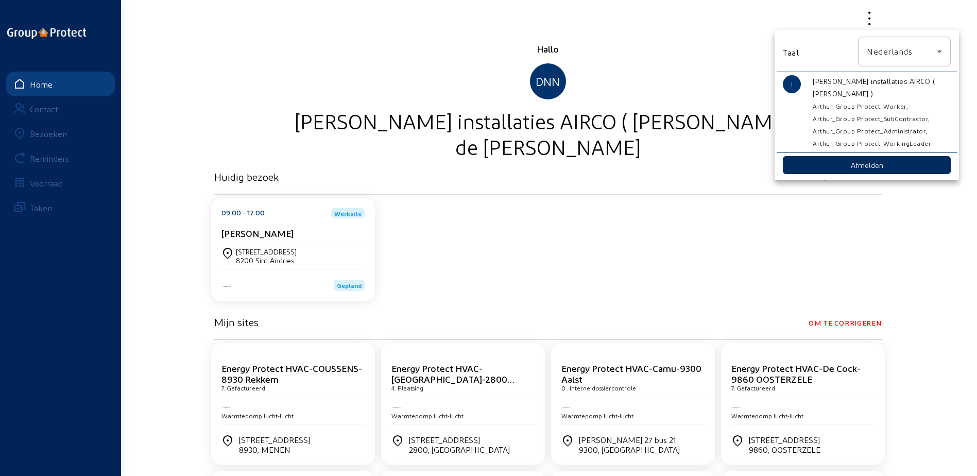
click at [818, 168] on button "Afmelden" at bounding box center [867, 165] width 168 height 18
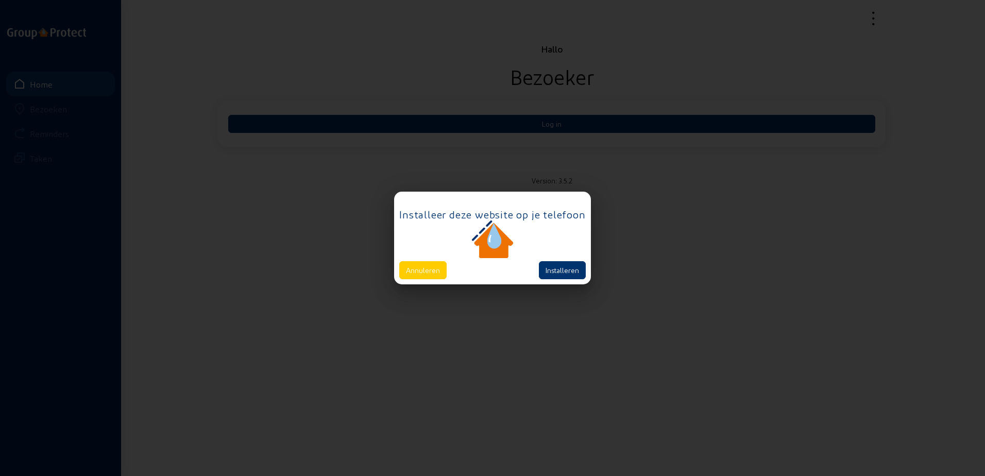
click at [421, 280] on div "Installeer deze website op je telefoon Annuleren Installeren" at bounding box center [492, 238] width 196 height 92
click at [429, 267] on button "Annuleren" at bounding box center [422, 270] width 47 height 18
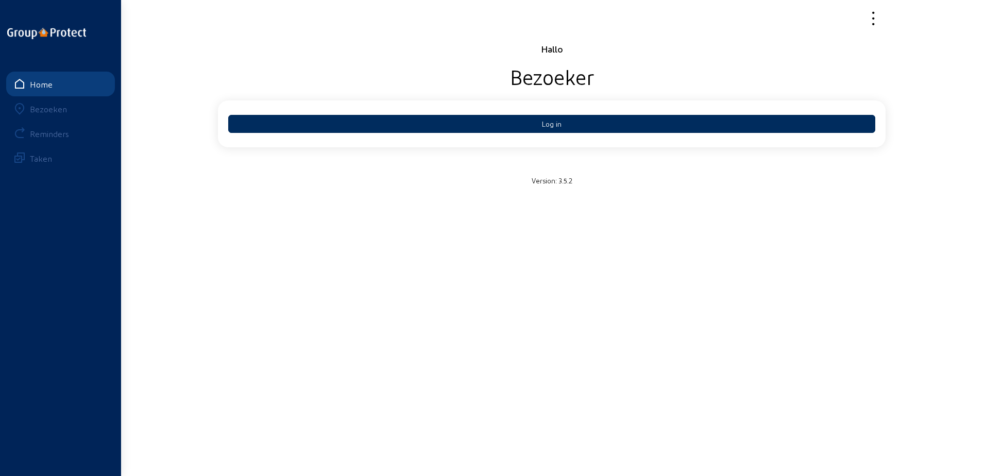
click at [445, 129] on button "Log in" at bounding box center [551, 124] width 647 height 18
